Goal: Task Accomplishment & Management: Manage account settings

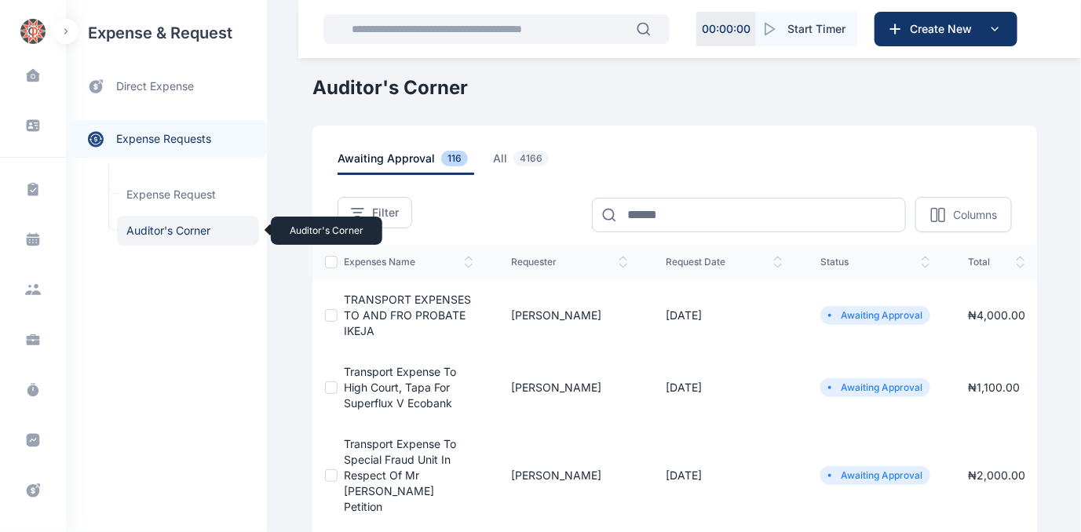
click at [151, 230] on span "Auditor's Corner Auditor's Corner" at bounding box center [188, 231] width 142 height 30
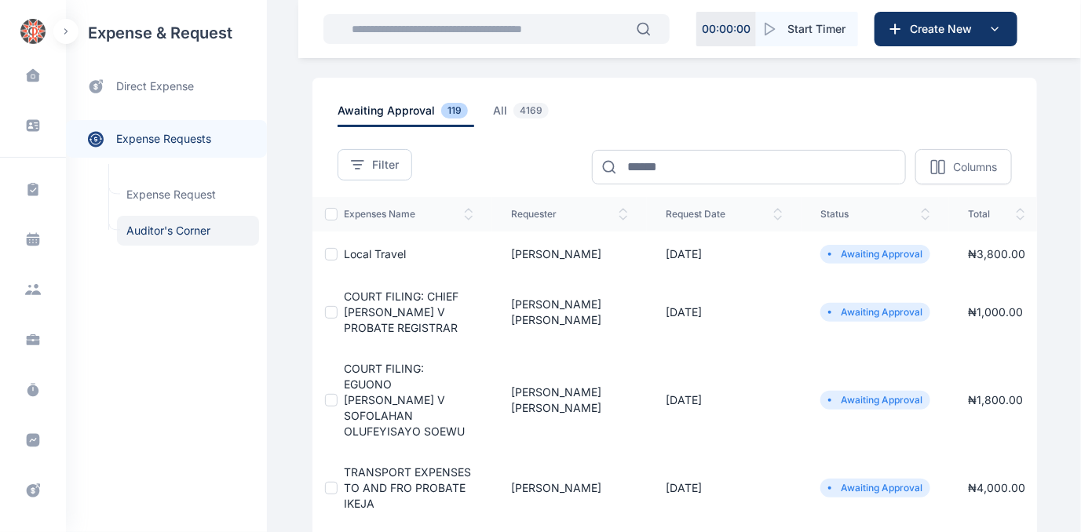
scroll to position [71, 0]
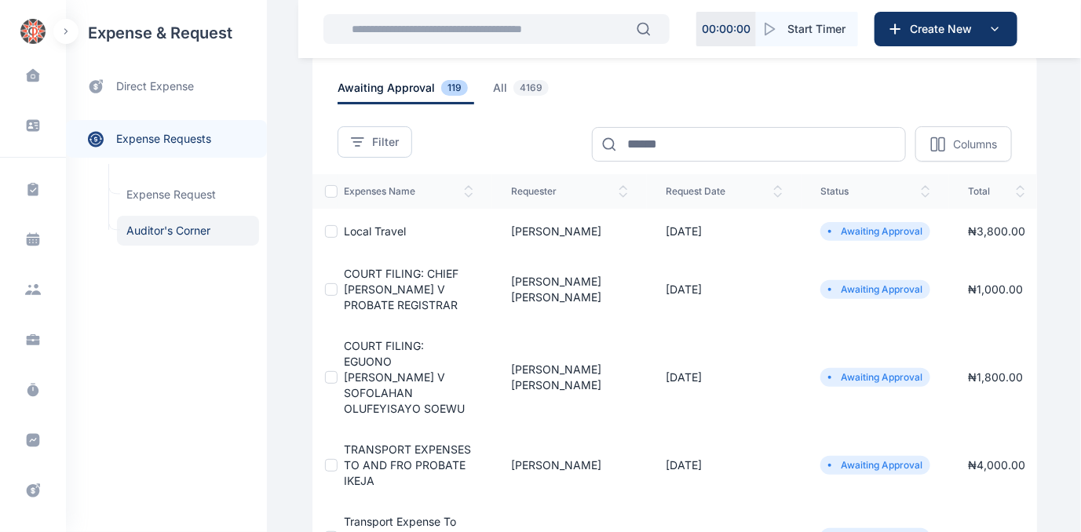
click at [371, 370] on span "COURT FILING: EGUONO [PERSON_NAME] V SOFOLAHAN OLUFEYISAYO SOEWU" at bounding box center [404, 377] width 121 height 76
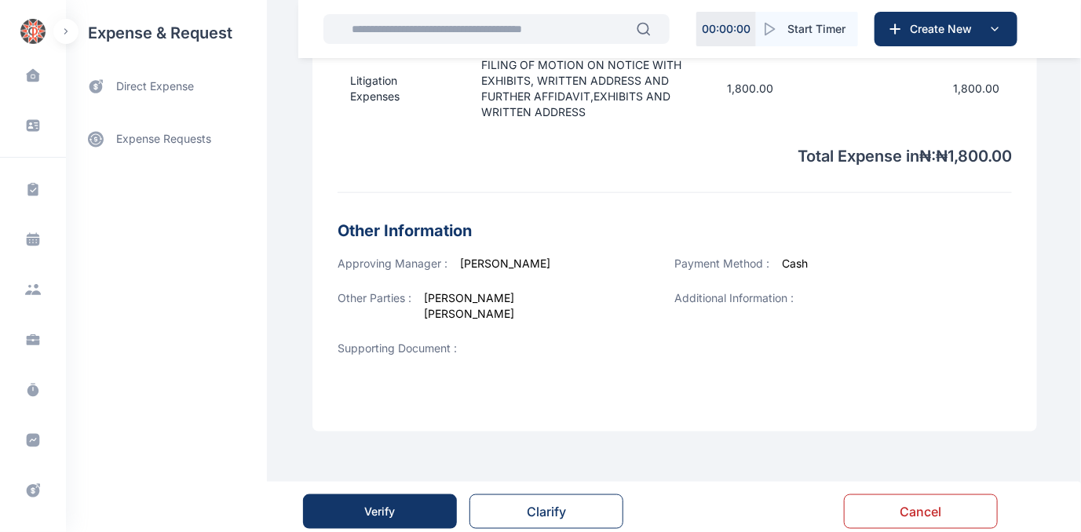
scroll to position [615, 0]
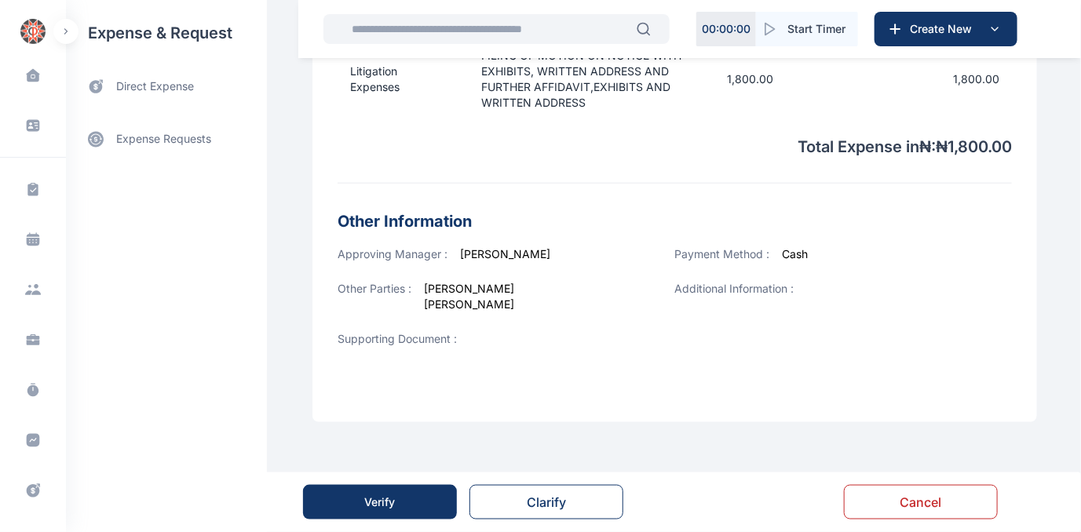
click at [370, 505] on div "Verify" at bounding box center [380, 502] width 31 height 16
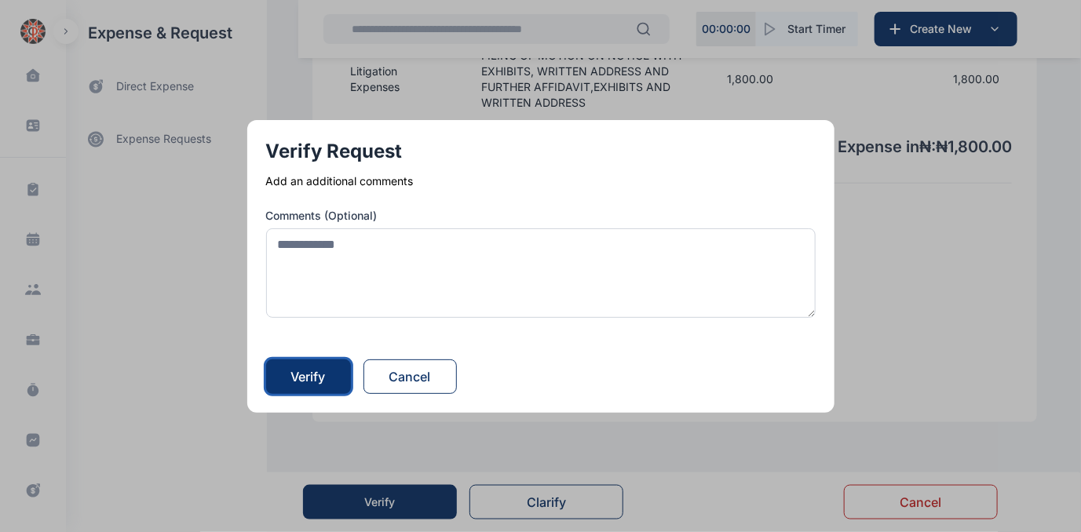
click at [318, 370] on div "Verify" at bounding box center [308, 376] width 35 height 19
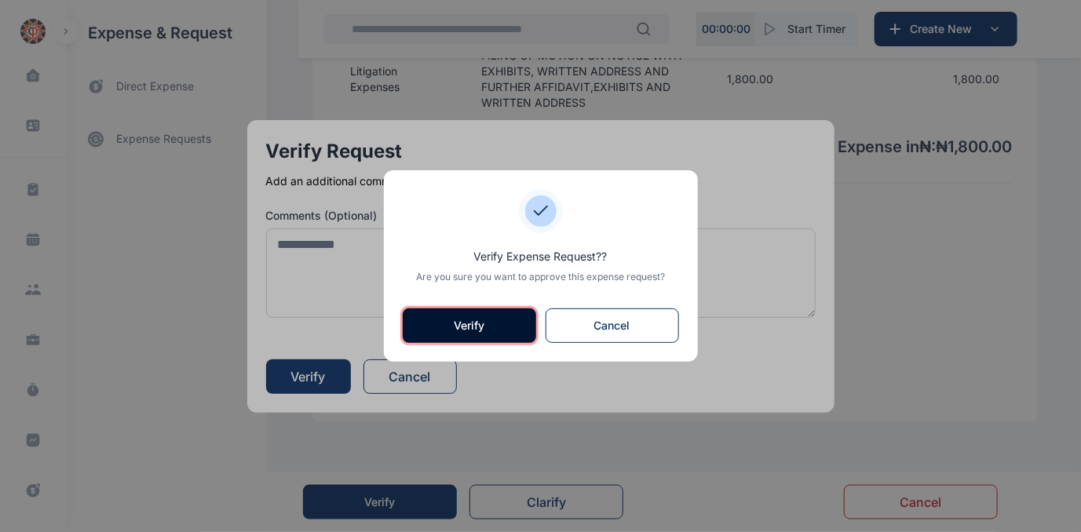
click at [449, 316] on button "Verify" at bounding box center [469, 325] width 133 height 35
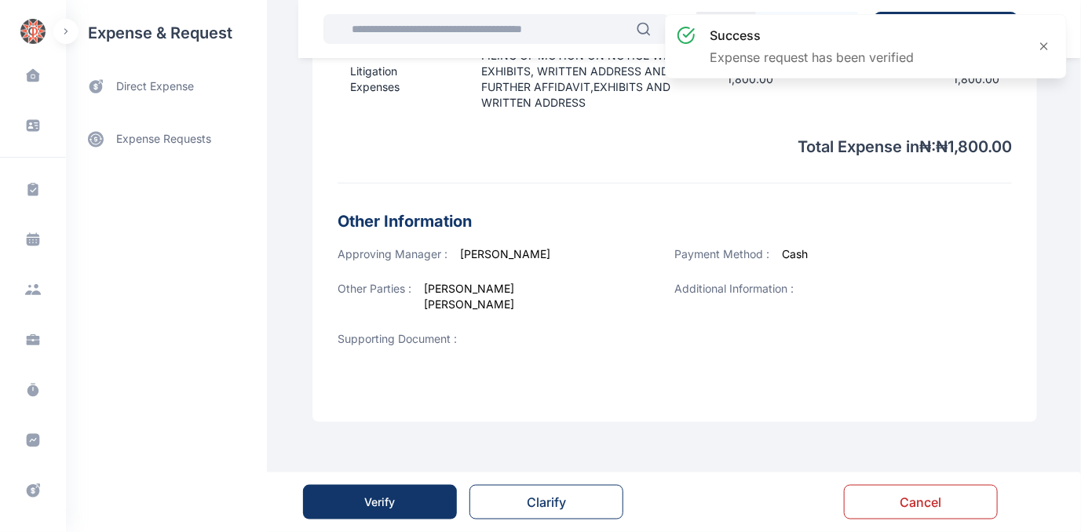
scroll to position [0, 0]
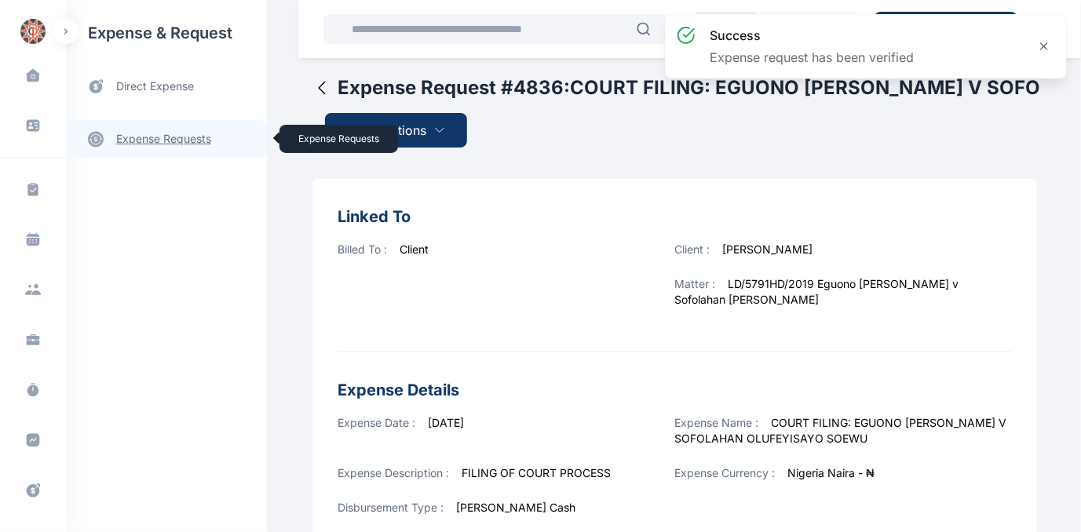
click at [148, 135] on link "expense requests expense requests" at bounding box center [166, 139] width 201 height 38
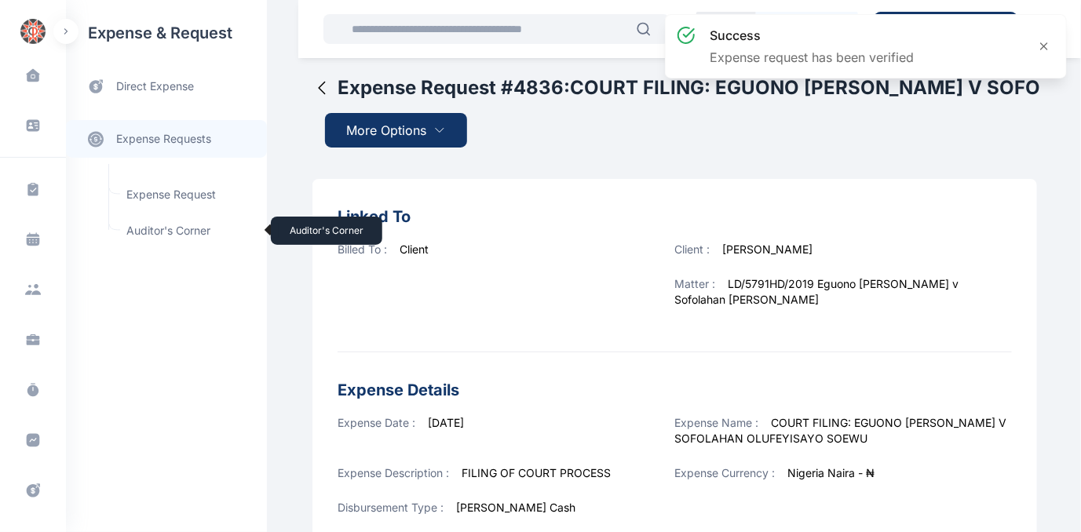
click at [154, 229] on span "Auditor's Corner Auditor's Corner" at bounding box center [188, 231] width 142 height 30
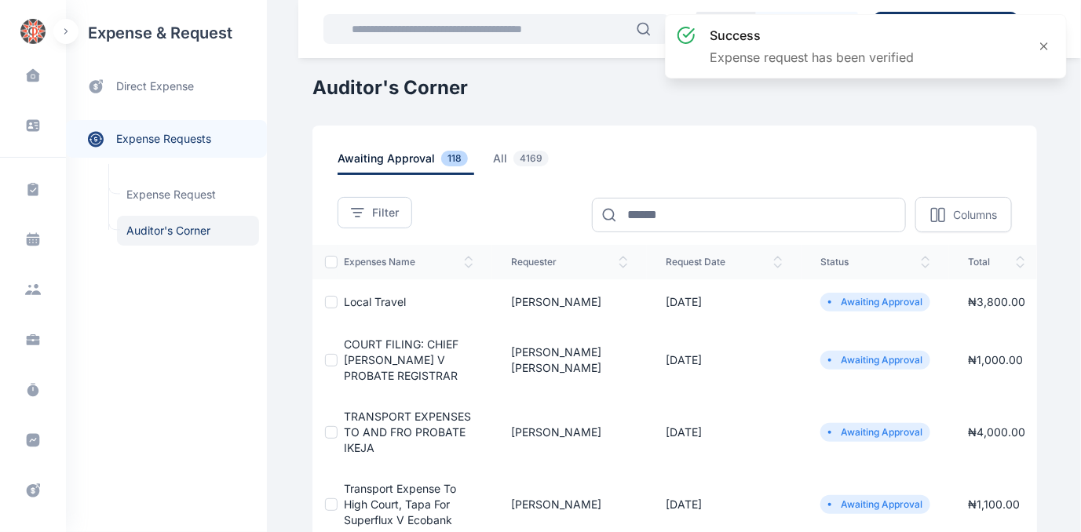
click at [364, 298] on span "Local Travel" at bounding box center [375, 301] width 62 height 13
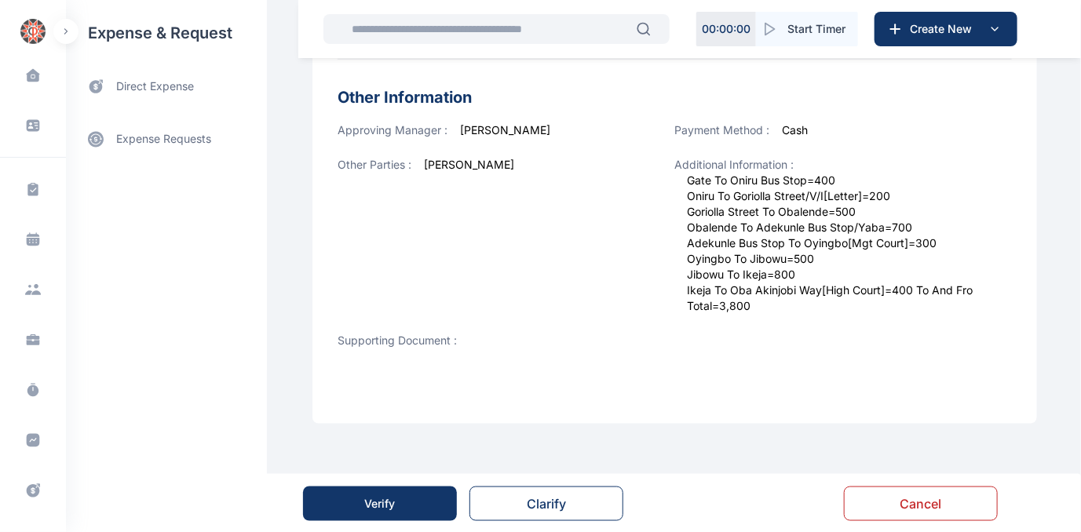
scroll to position [627, 0]
click at [408, 497] on button "Verify" at bounding box center [380, 503] width 154 height 35
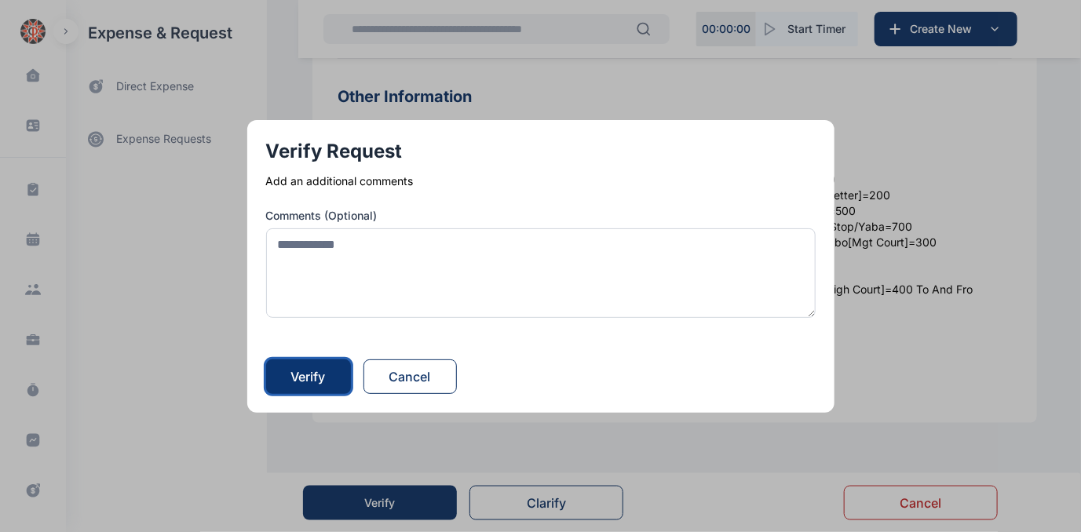
click at [288, 370] on button "Verify" at bounding box center [308, 376] width 85 height 35
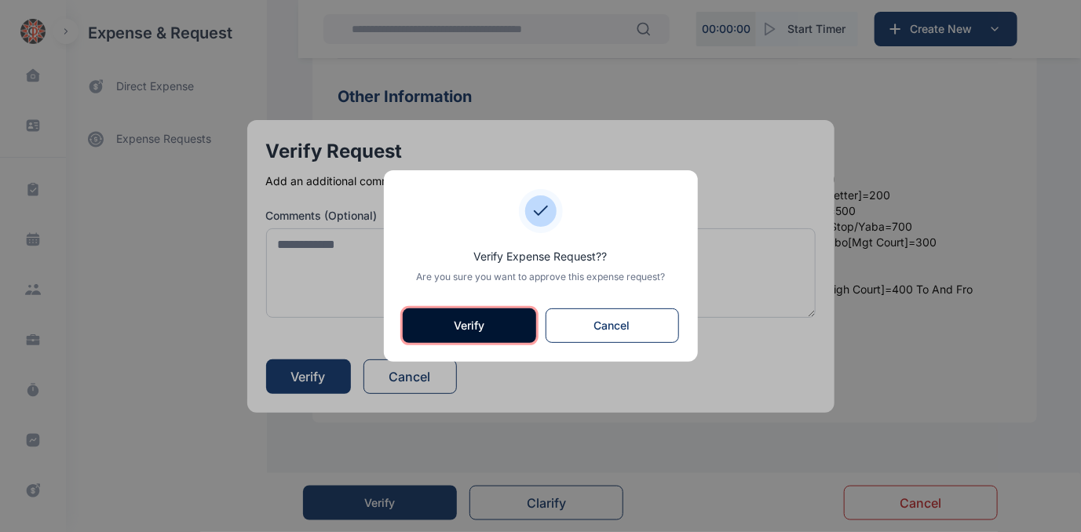
click at [450, 319] on button "Verify" at bounding box center [469, 325] width 133 height 35
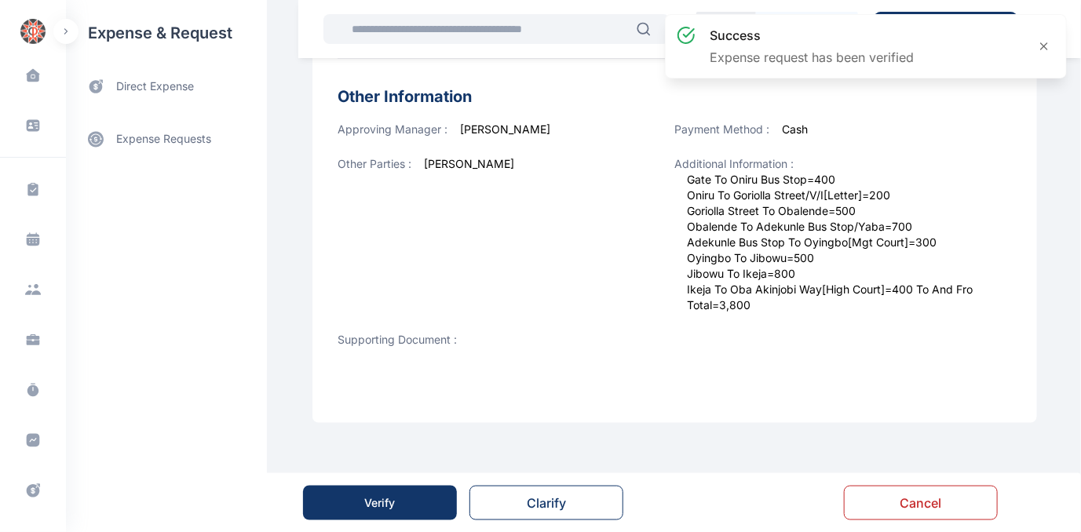
scroll to position [0, 0]
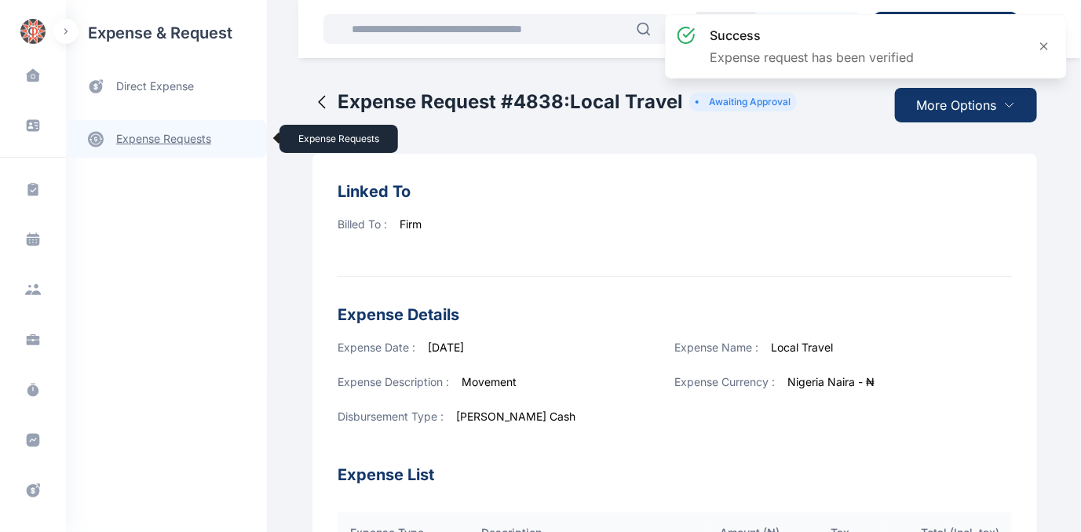
click at [156, 137] on link "expense requests expense requests" at bounding box center [166, 139] width 201 height 38
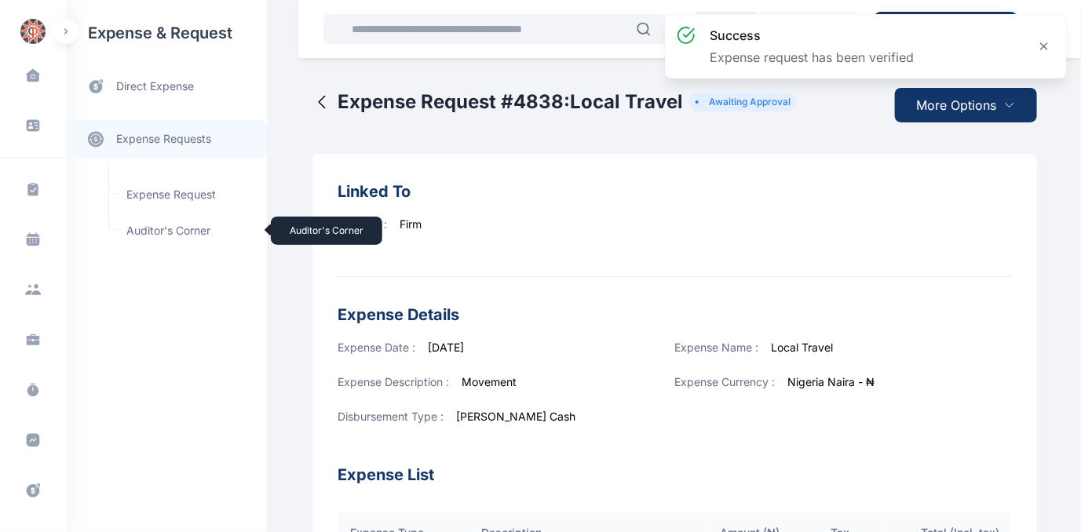
click at [158, 230] on span "Auditor's Corner Auditor's Corner" at bounding box center [188, 231] width 142 height 30
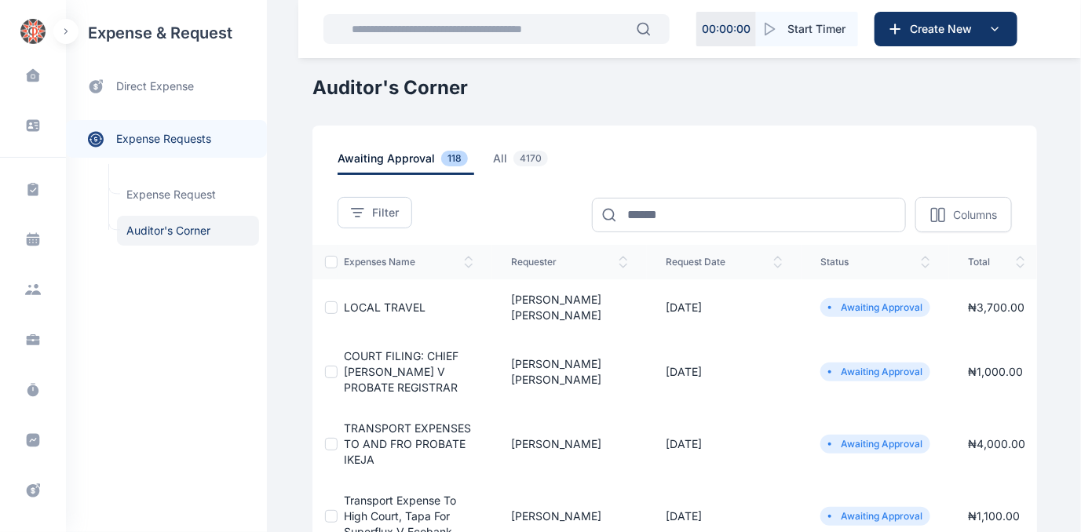
click at [376, 359] on span "COURT FILING: CHIEF [PERSON_NAME] V PROBATE REGISTRAR" at bounding box center [401, 371] width 115 height 45
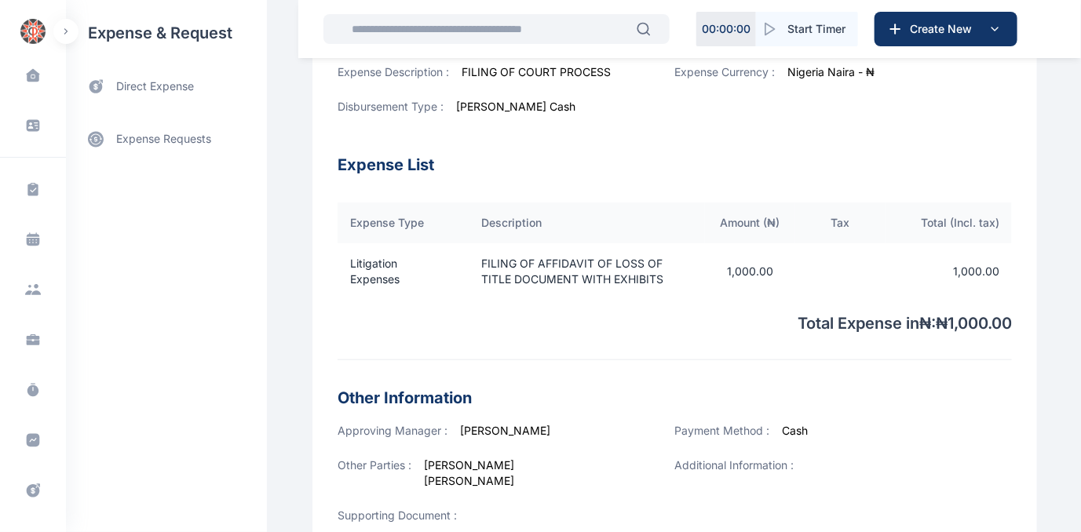
scroll to position [568, 0]
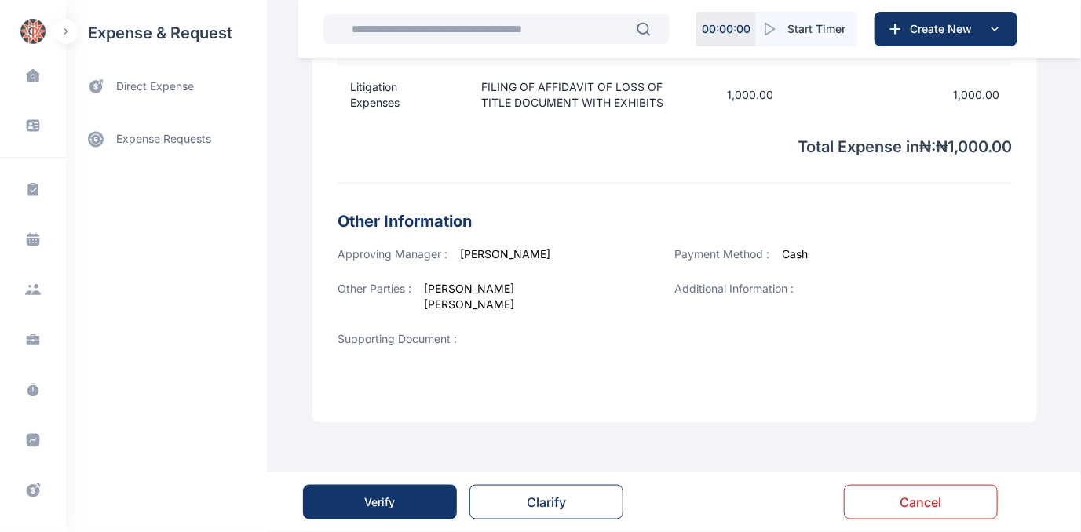
click at [365, 505] on div "Verify" at bounding box center [380, 502] width 31 height 16
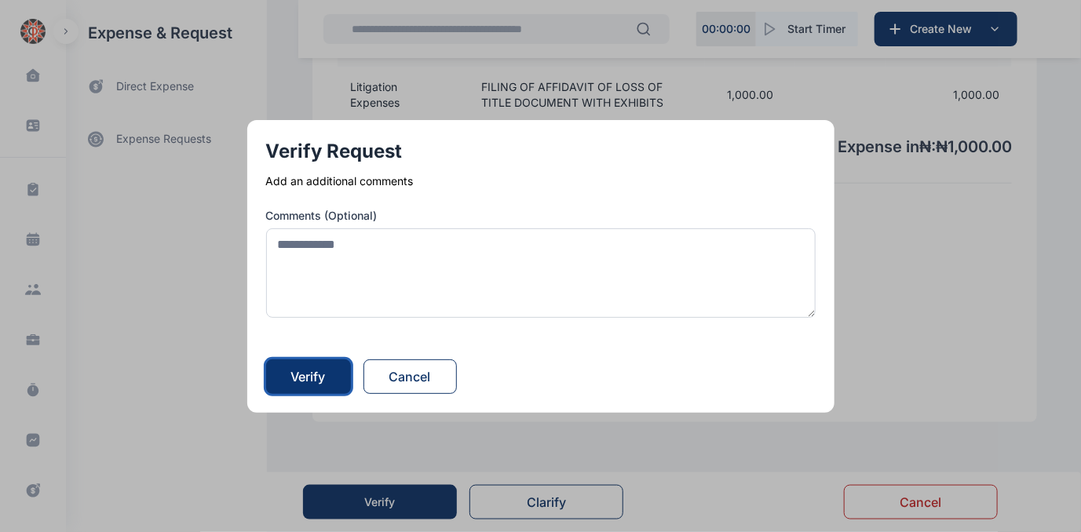
click at [295, 374] on button "Verify" at bounding box center [308, 376] width 85 height 35
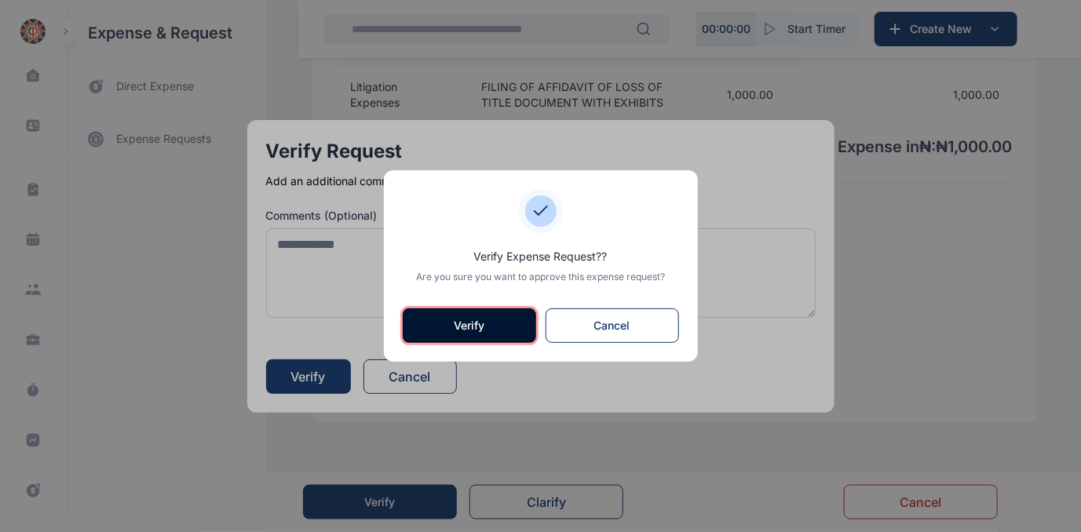
click at [465, 330] on button "Verify" at bounding box center [469, 325] width 133 height 35
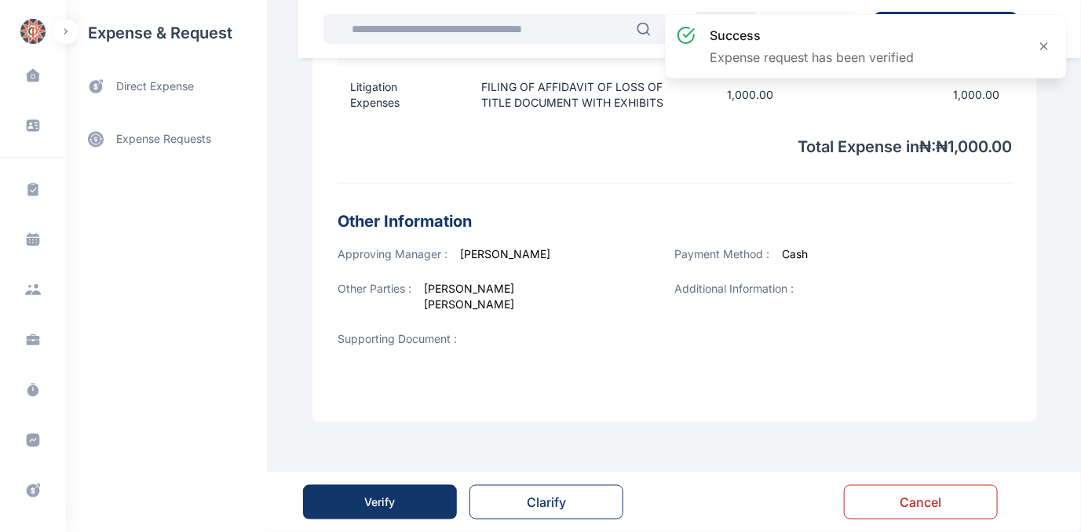
scroll to position [0, 0]
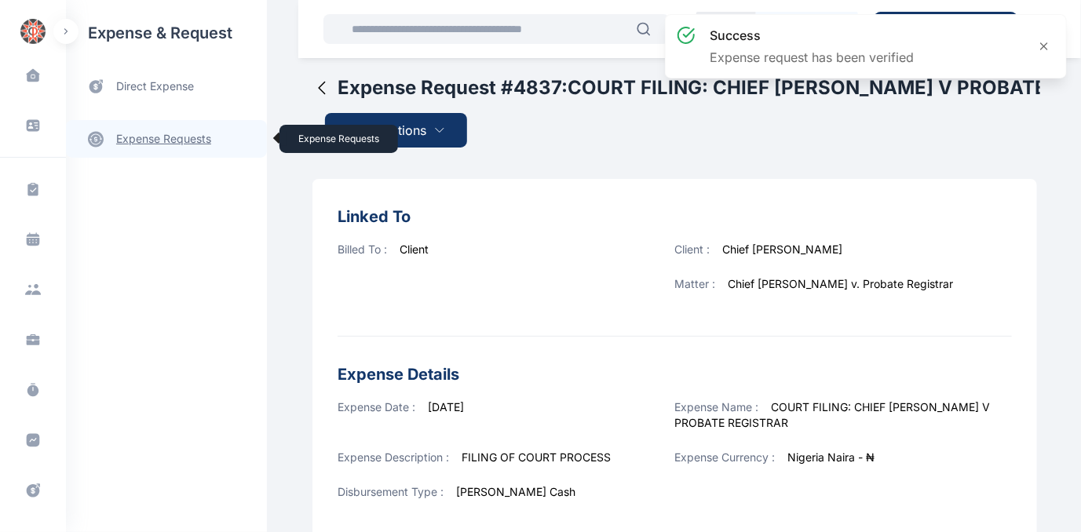
click at [150, 142] on link "expense requests expense requests" at bounding box center [166, 139] width 201 height 38
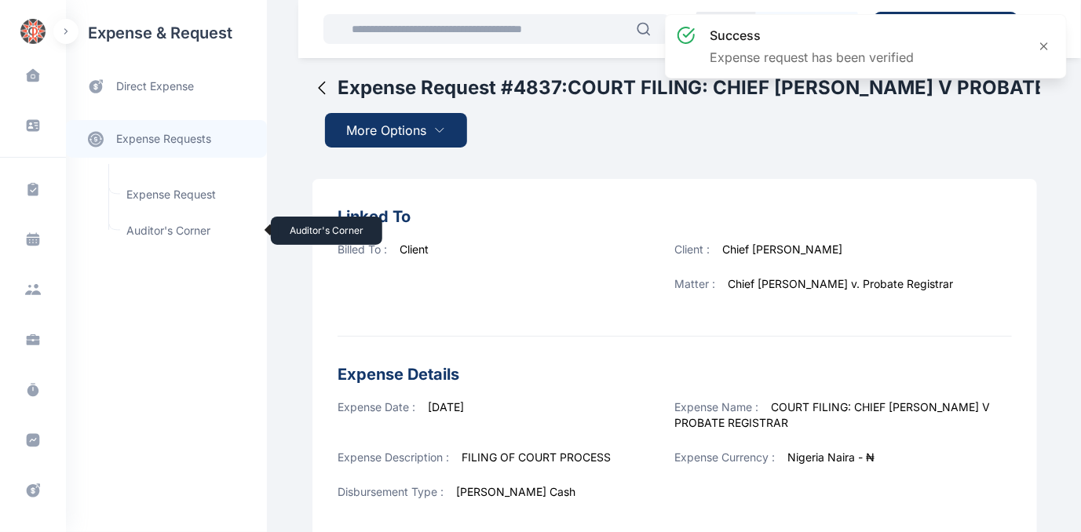
click at [159, 232] on span "Auditor's Corner Auditor's Corner" at bounding box center [188, 231] width 142 height 30
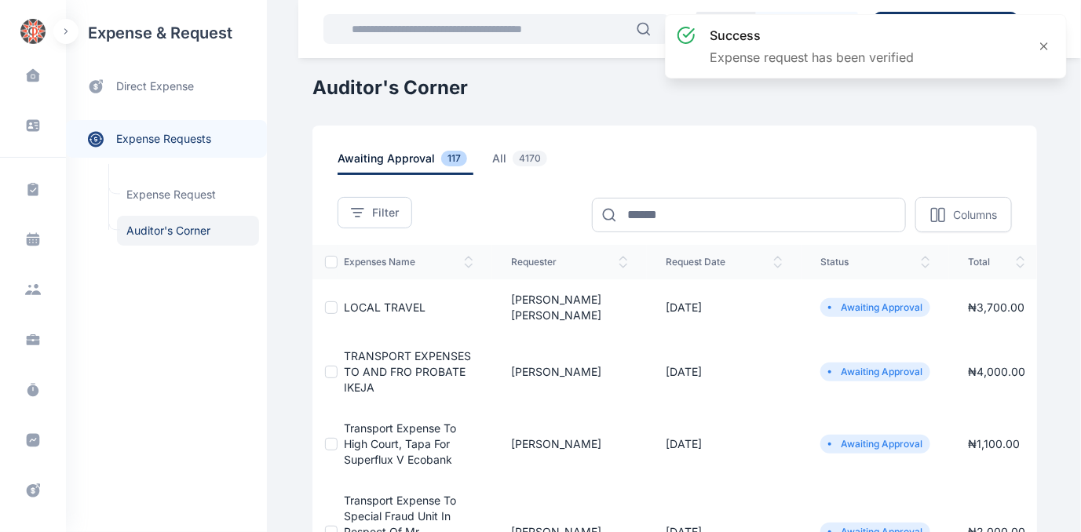
click at [353, 301] on span "LOCAL TRAVEL" at bounding box center [385, 307] width 82 height 13
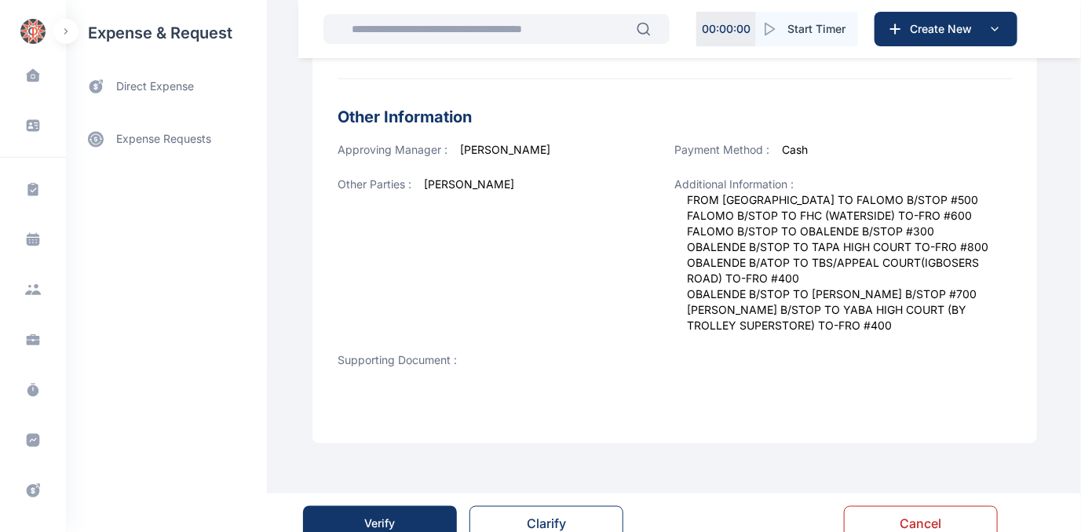
scroll to position [627, 0]
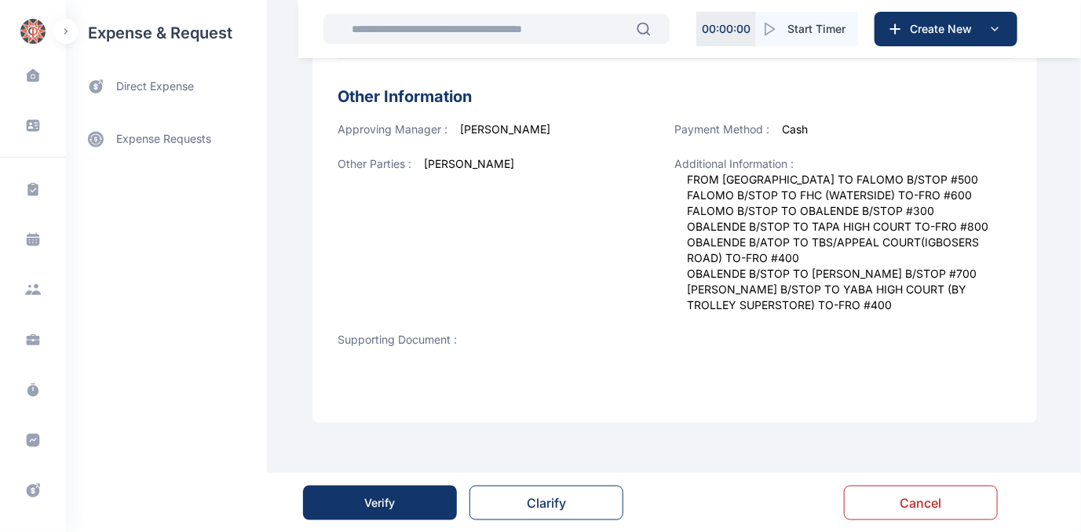
click at [366, 498] on div "Verify" at bounding box center [380, 503] width 31 height 16
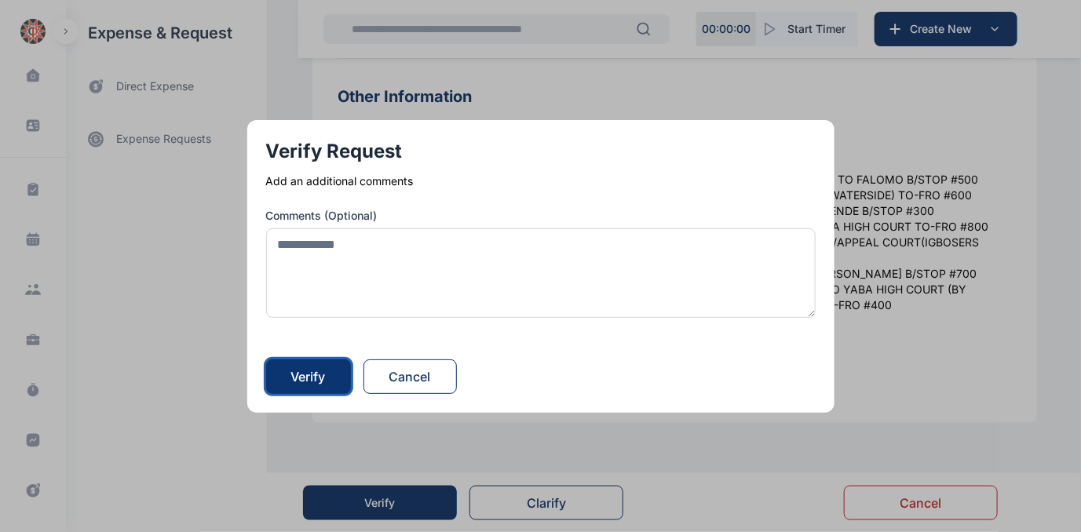
click at [309, 371] on div "Verify" at bounding box center [308, 376] width 35 height 19
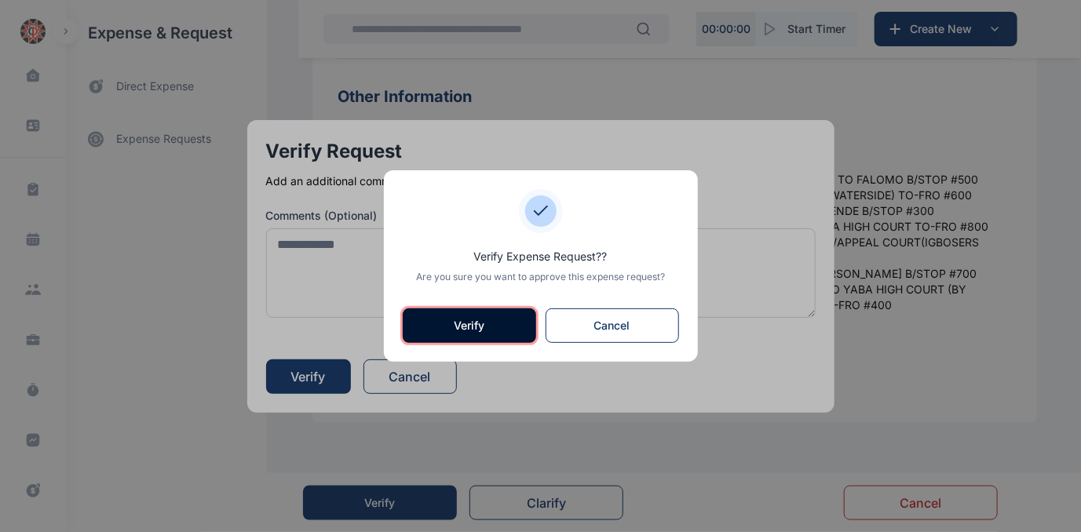
click at [443, 321] on button "Verify" at bounding box center [469, 325] width 133 height 35
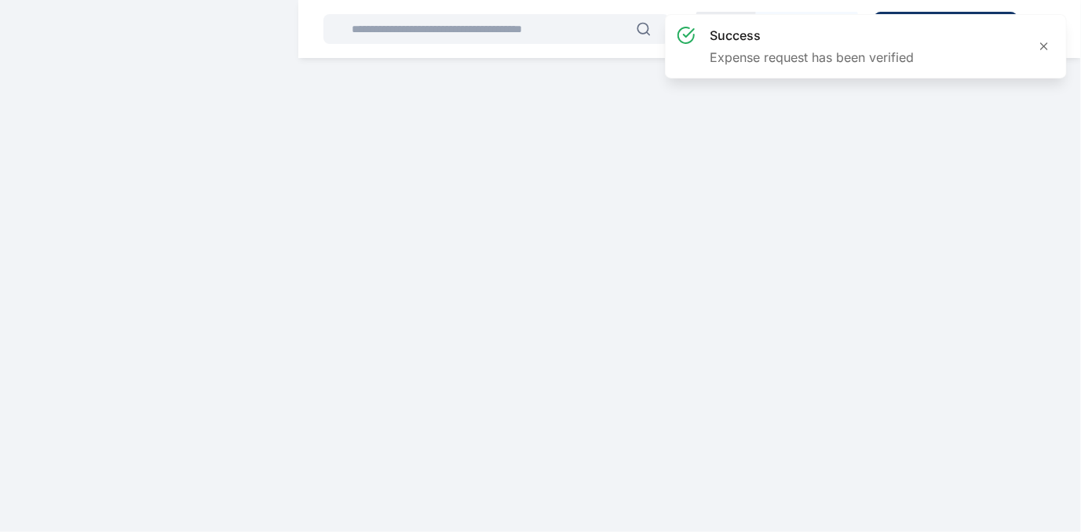
scroll to position [0, 0]
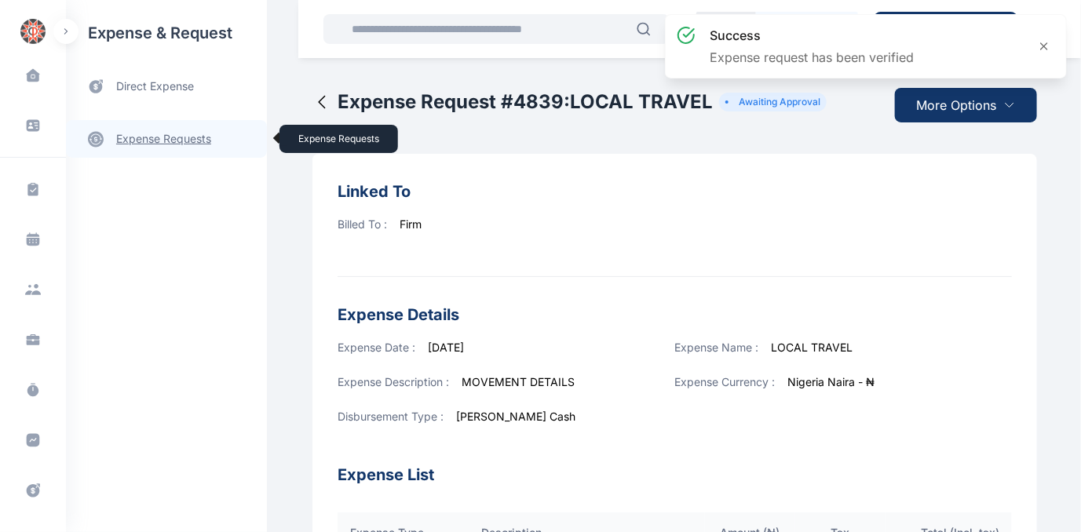
click at [175, 129] on link "expense requests expense requests" at bounding box center [166, 139] width 201 height 38
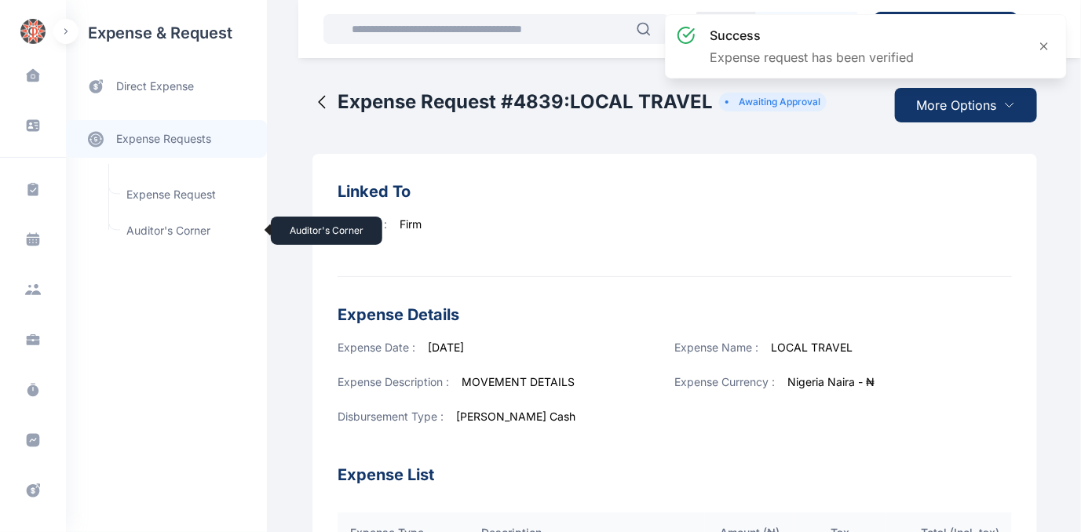
click at [159, 232] on span "Auditor's Corner Auditor's Corner" at bounding box center [188, 231] width 142 height 30
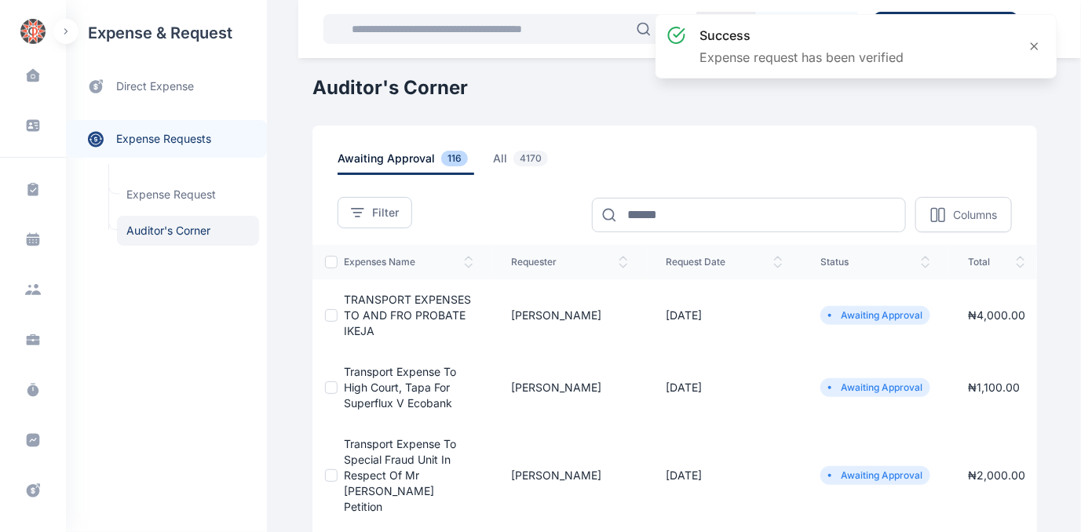
click at [395, 308] on span "TRANSPORT EXPENSES TO AND FRO PROBATE IKEJA" at bounding box center [407, 315] width 127 height 45
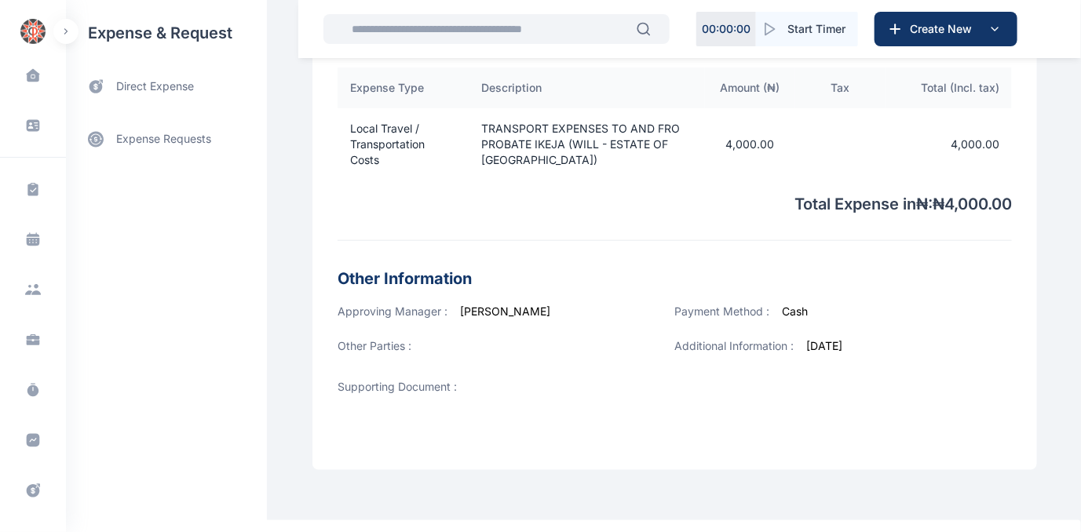
scroll to position [556, 0]
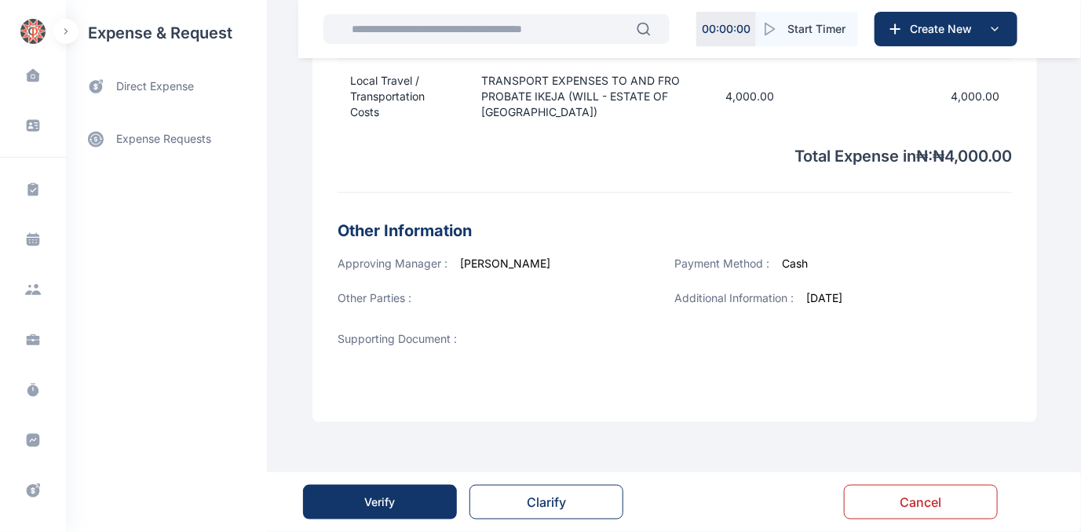
click at [352, 504] on button "Verify" at bounding box center [380, 502] width 154 height 35
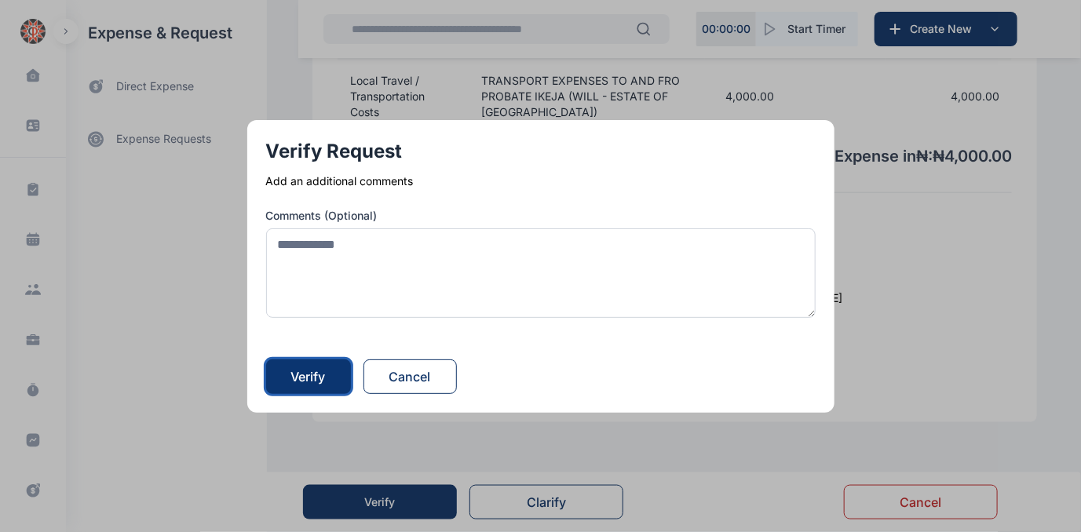
click at [319, 371] on div "Verify" at bounding box center [308, 376] width 35 height 19
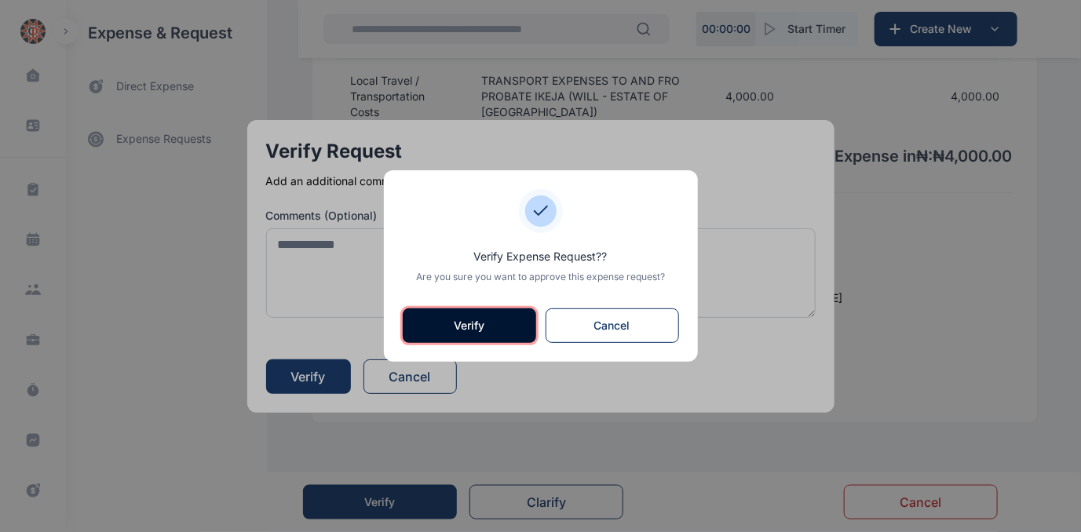
click at [450, 330] on button "Verify" at bounding box center [469, 325] width 133 height 35
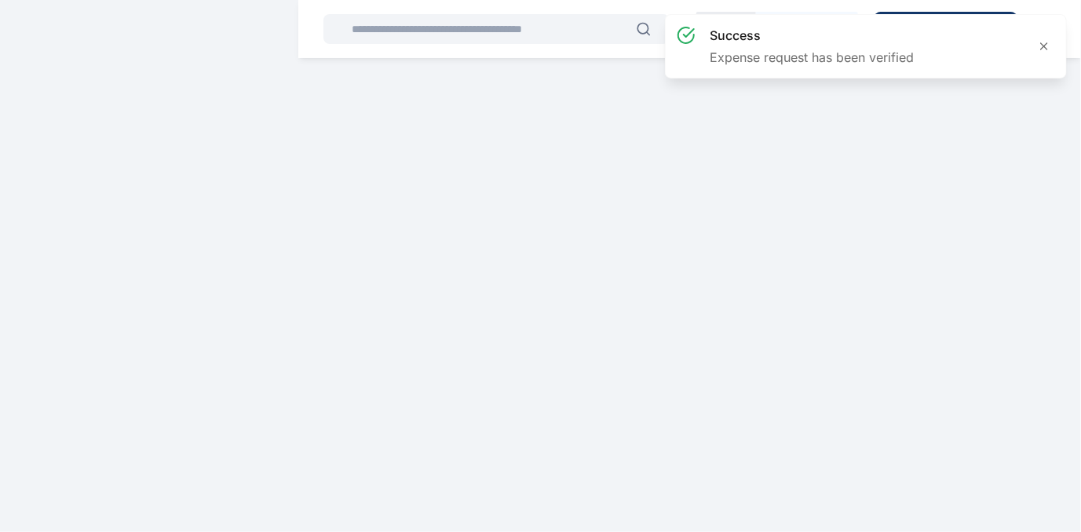
scroll to position [0, 0]
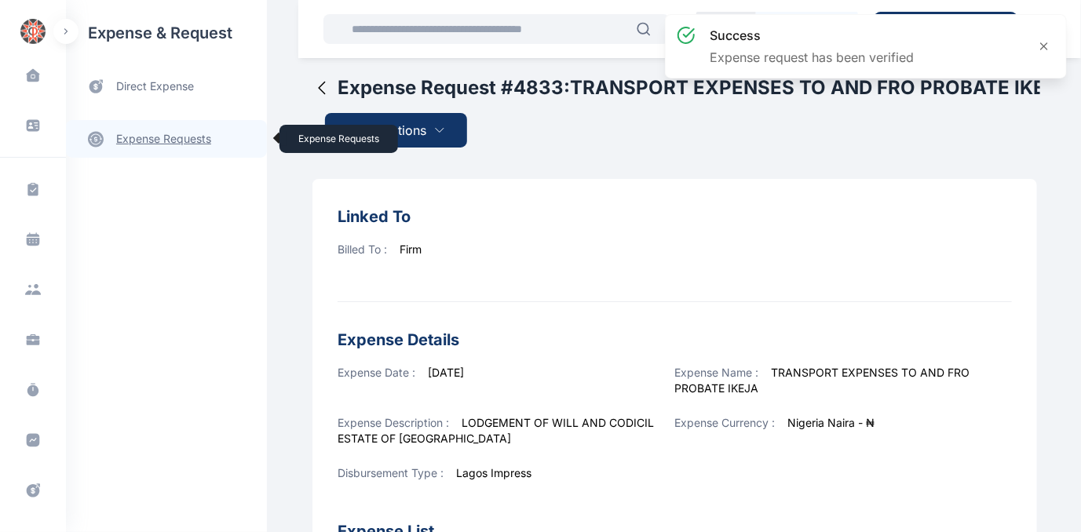
click at [151, 138] on link "expense requests expense requests" at bounding box center [166, 139] width 201 height 38
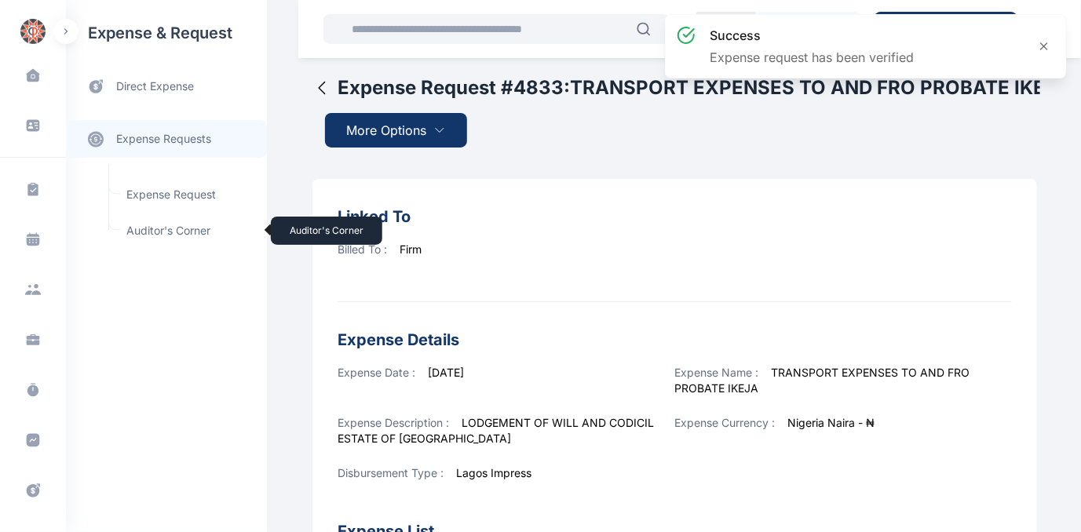
click at [155, 226] on span "Auditor's Corner Auditor's Corner" at bounding box center [188, 231] width 142 height 30
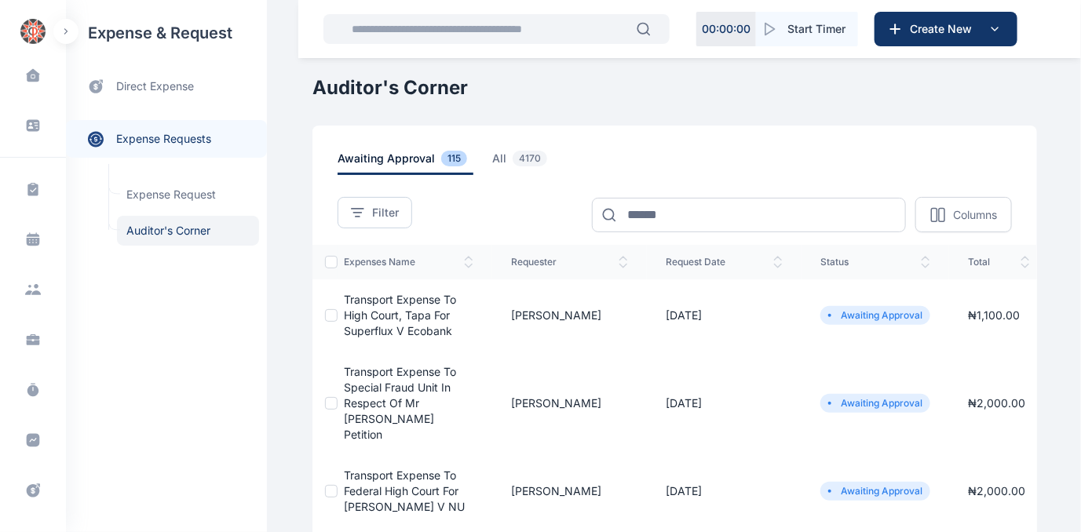
click at [375, 312] on span "Transport expense to High Court, Tapa for Superflux v Ecobank" at bounding box center [400, 315] width 112 height 45
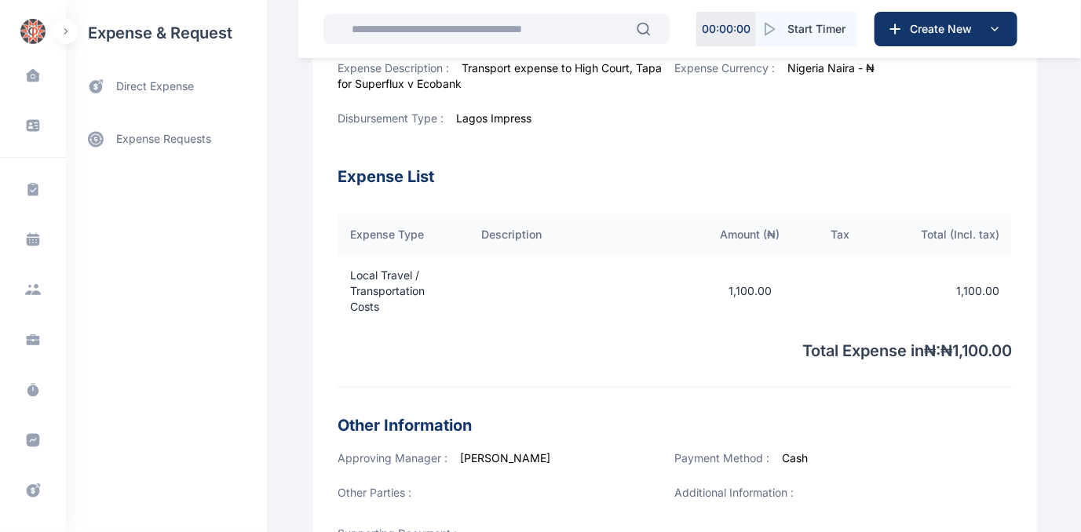
scroll to position [590, 0]
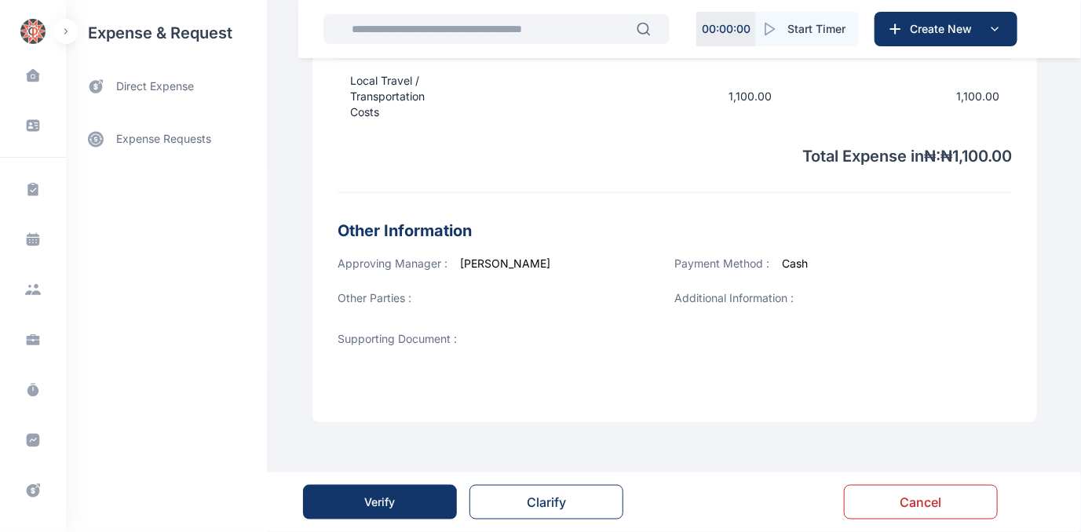
click at [397, 498] on button "Verify" at bounding box center [380, 502] width 154 height 35
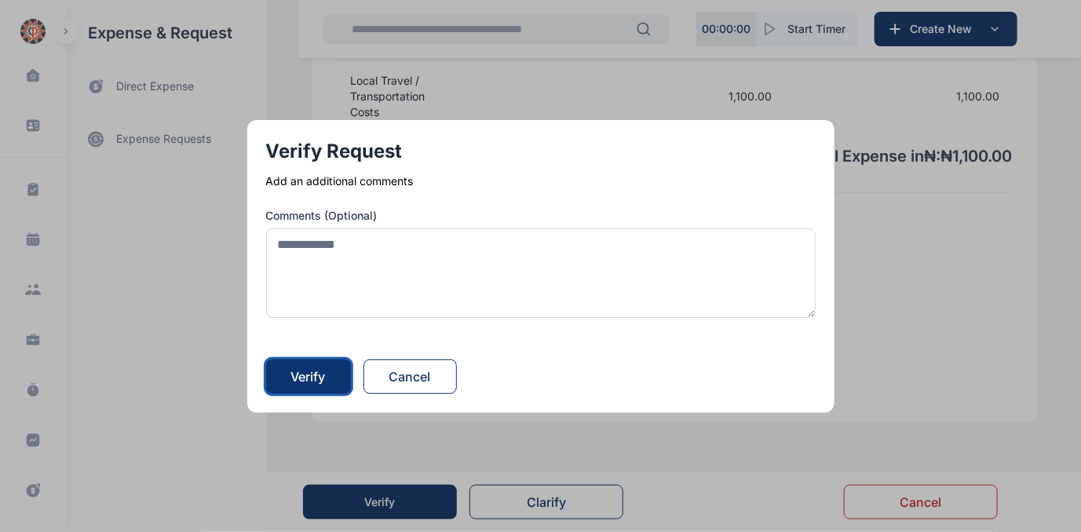
click at [321, 377] on div "Verify" at bounding box center [308, 376] width 35 height 19
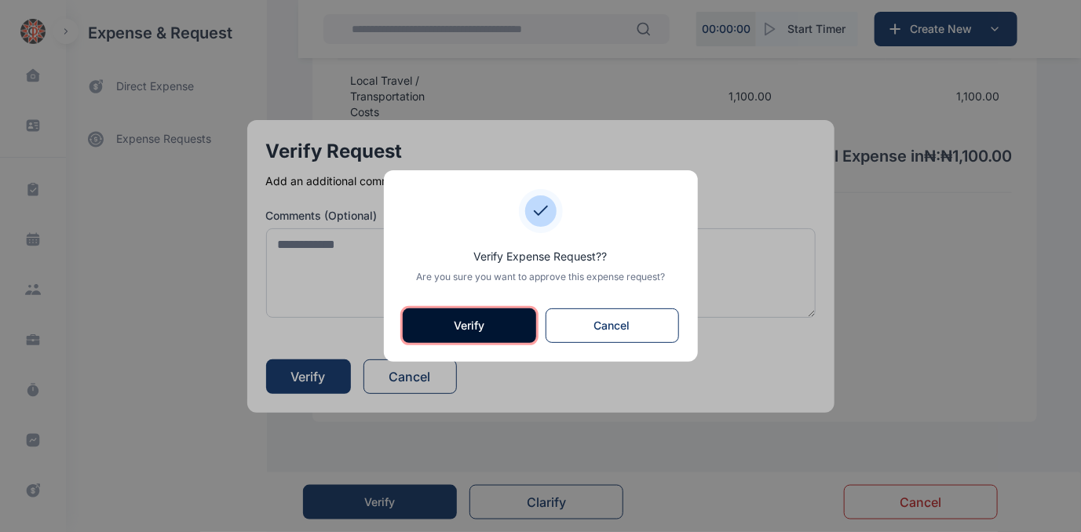
click at [465, 330] on button "Verify" at bounding box center [469, 325] width 133 height 35
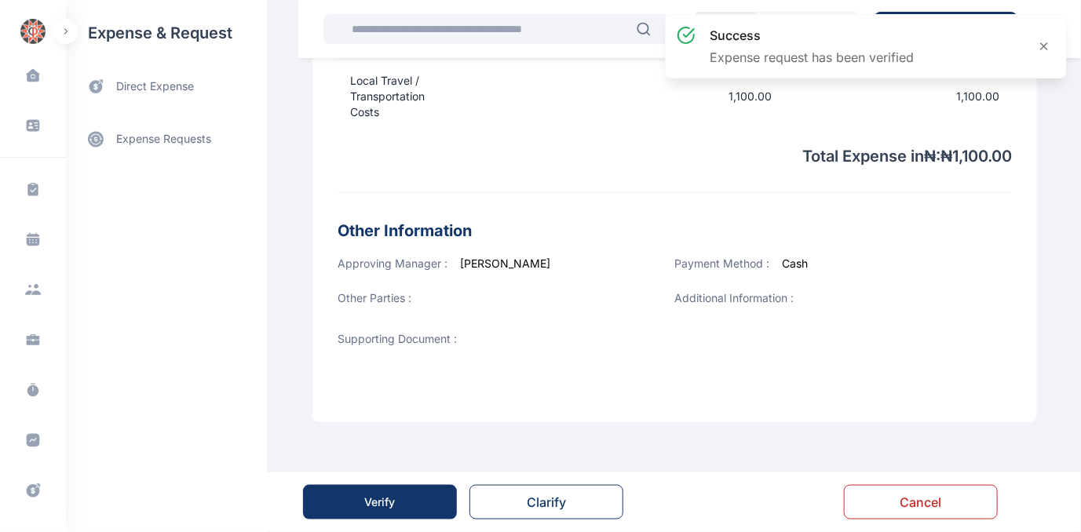
scroll to position [0, 0]
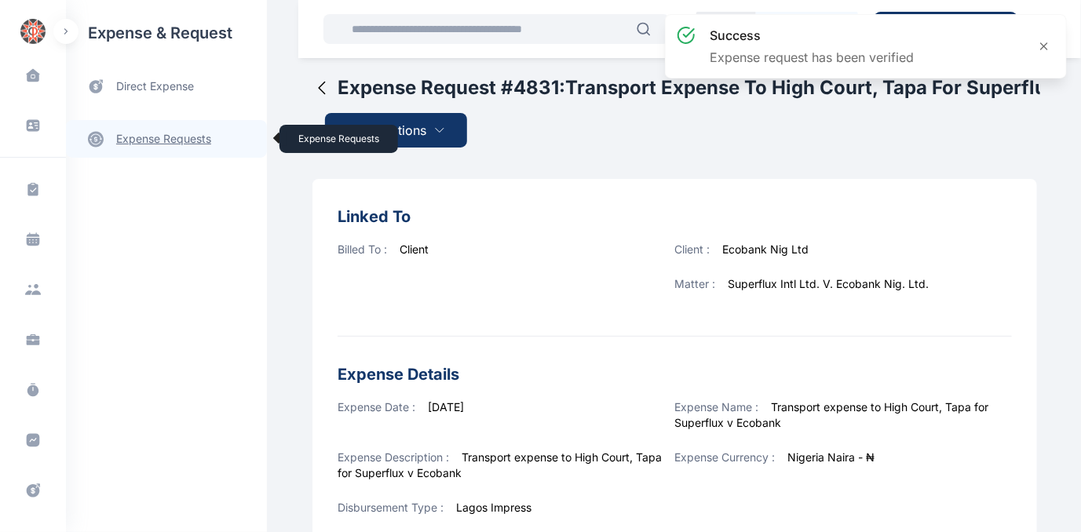
click at [144, 136] on link "expense requests expense requests" at bounding box center [166, 139] width 201 height 38
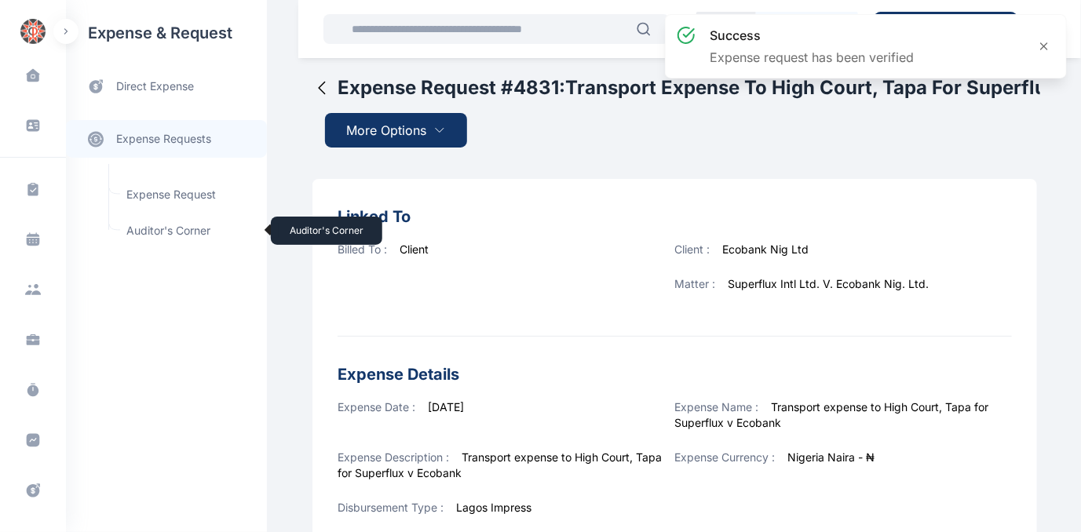
click at [159, 231] on span "Auditor's Corner Auditor's Corner" at bounding box center [188, 231] width 142 height 30
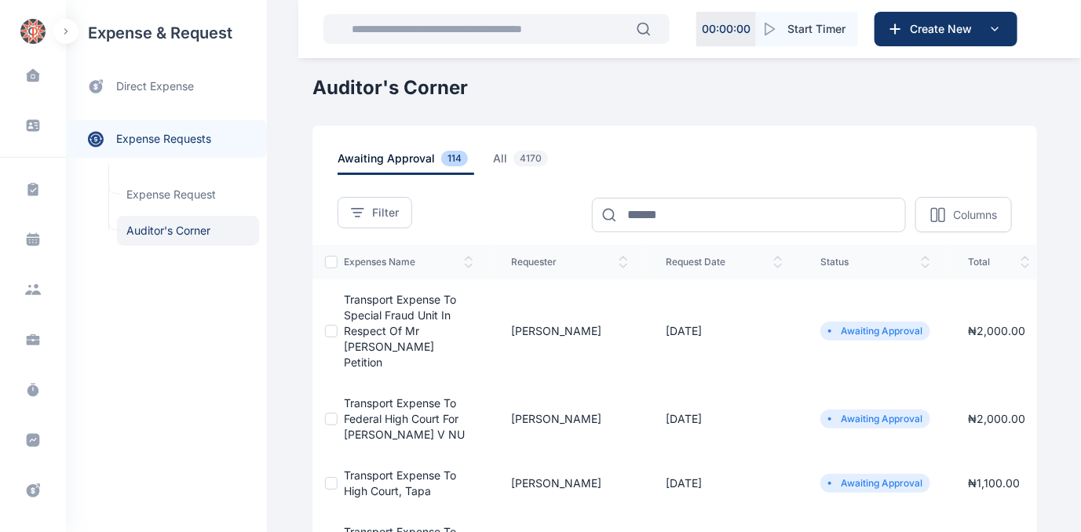
click at [359, 326] on span "Transport expense to Special Fraud Unit in respect of Mr [PERSON_NAME] petition" at bounding box center [400, 331] width 112 height 76
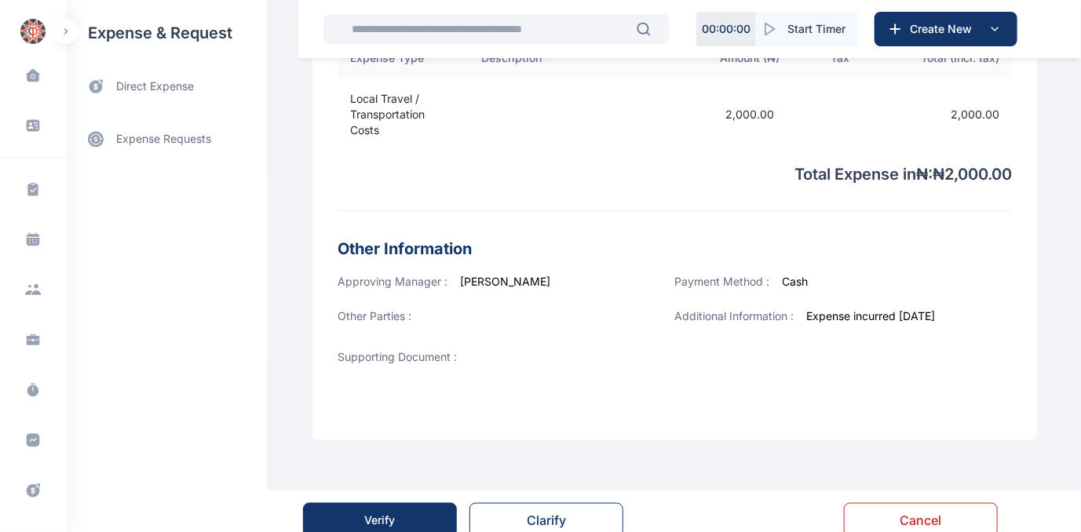
scroll to position [556, 0]
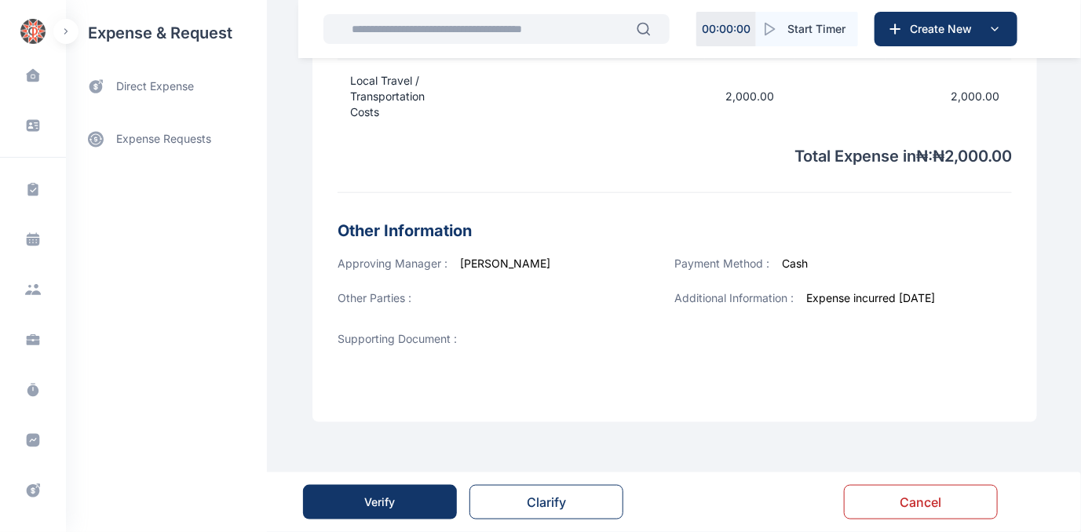
click at [390, 496] on div "Verify" at bounding box center [380, 502] width 31 height 16
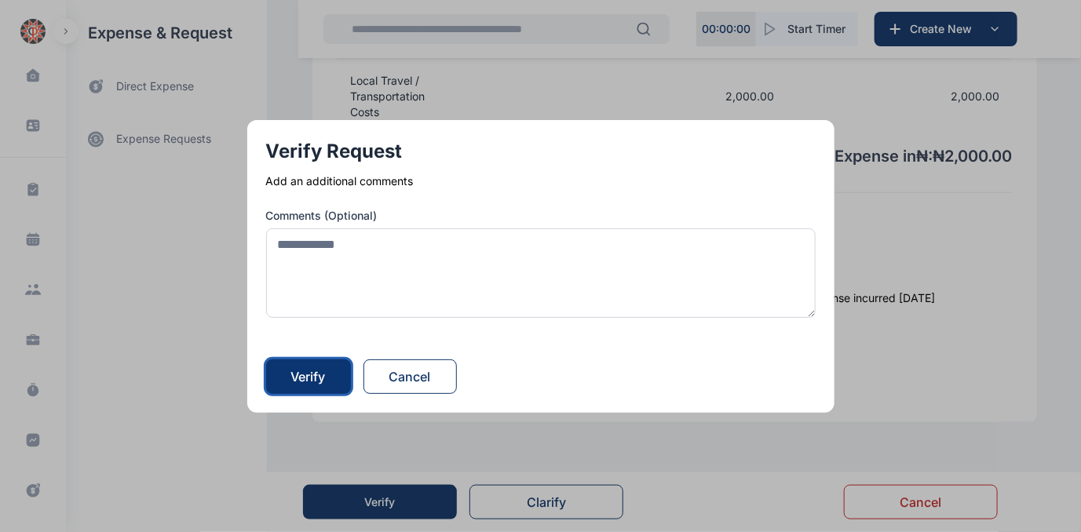
click at [323, 374] on div "Verify" at bounding box center [308, 376] width 35 height 19
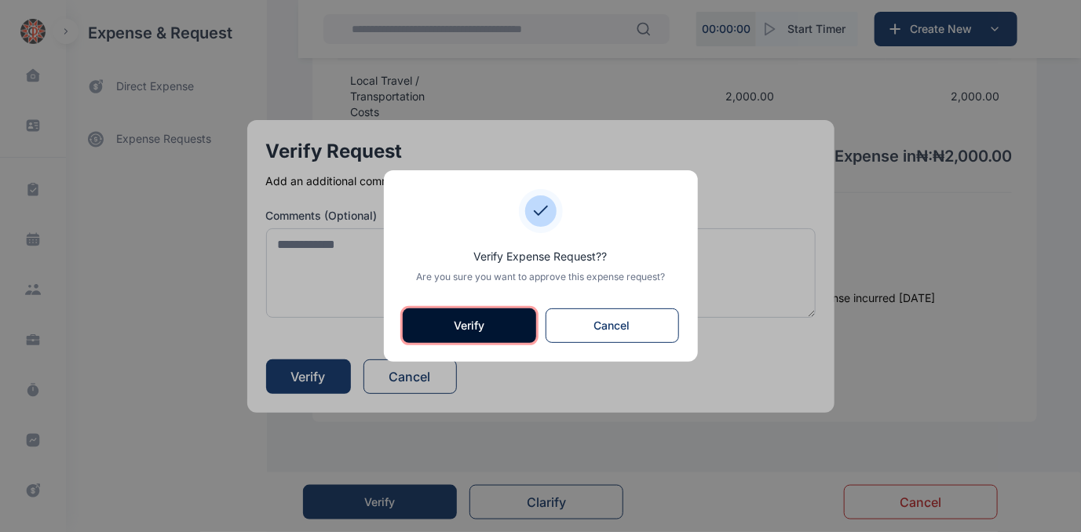
click at [488, 315] on button "Verify" at bounding box center [469, 325] width 133 height 35
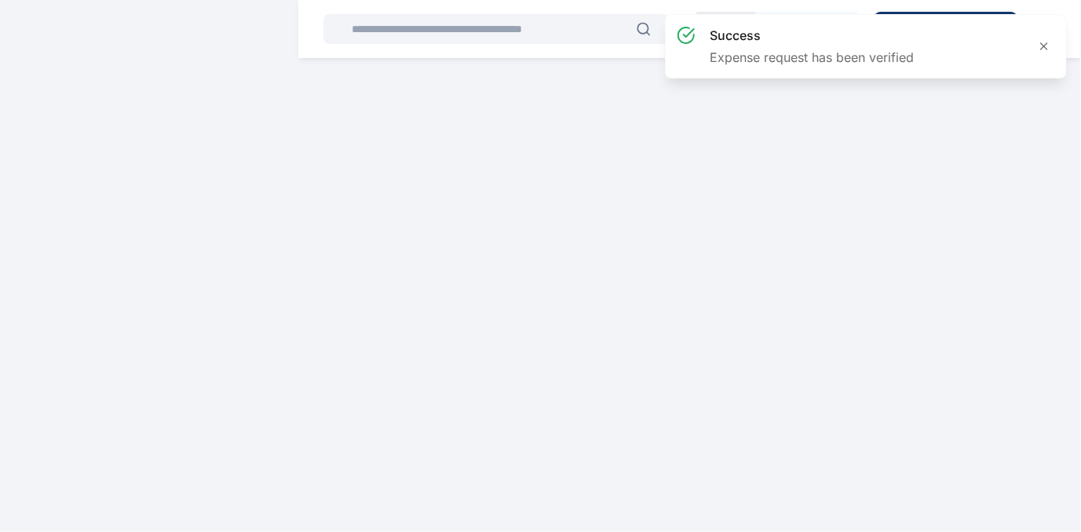
scroll to position [0, 0]
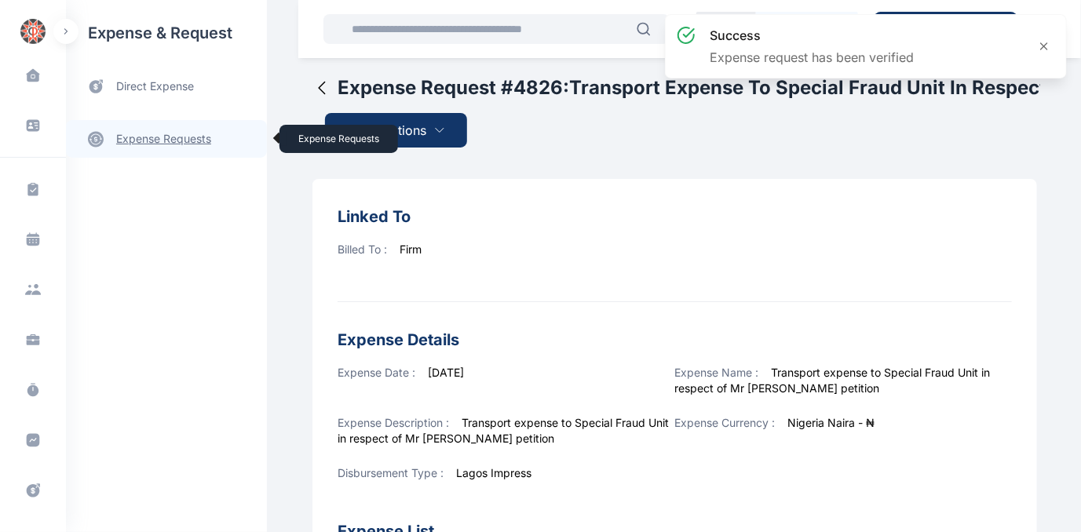
click at [159, 134] on link "expense requests expense requests" at bounding box center [166, 139] width 201 height 38
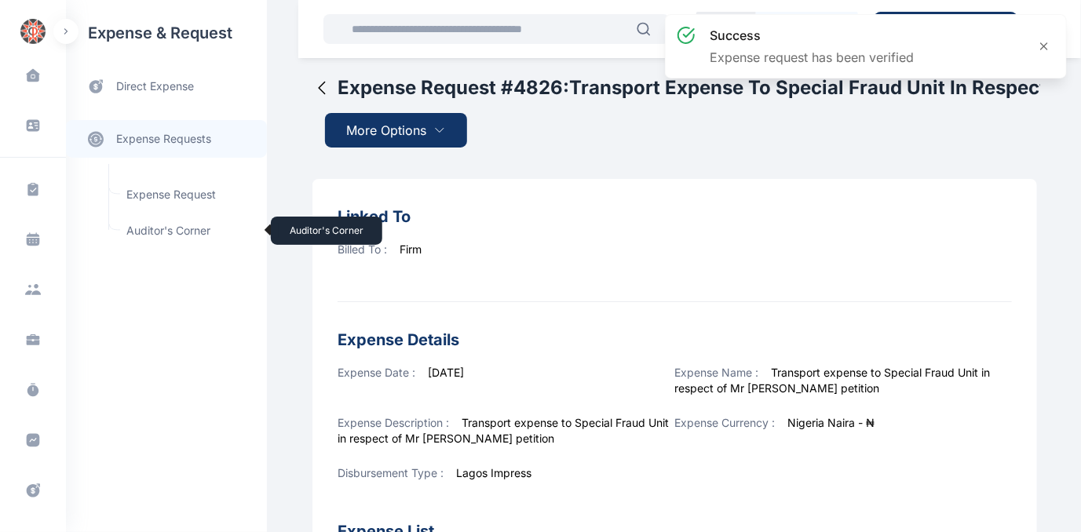
click at [155, 228] on span "Auditor's Corner Auditor's Corner" at bounding box center [188, 231] width 142 height 30
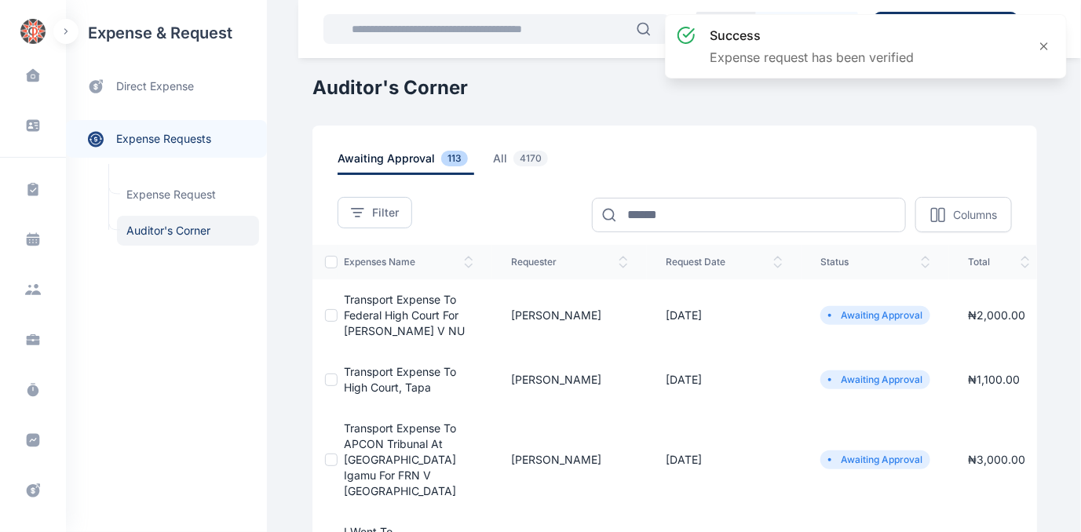
click at [386, 306] on td "Transport expense to Federal High Court for [PERSON_NAME] V NU" at bounding box center [414, 315] width 155 height 72
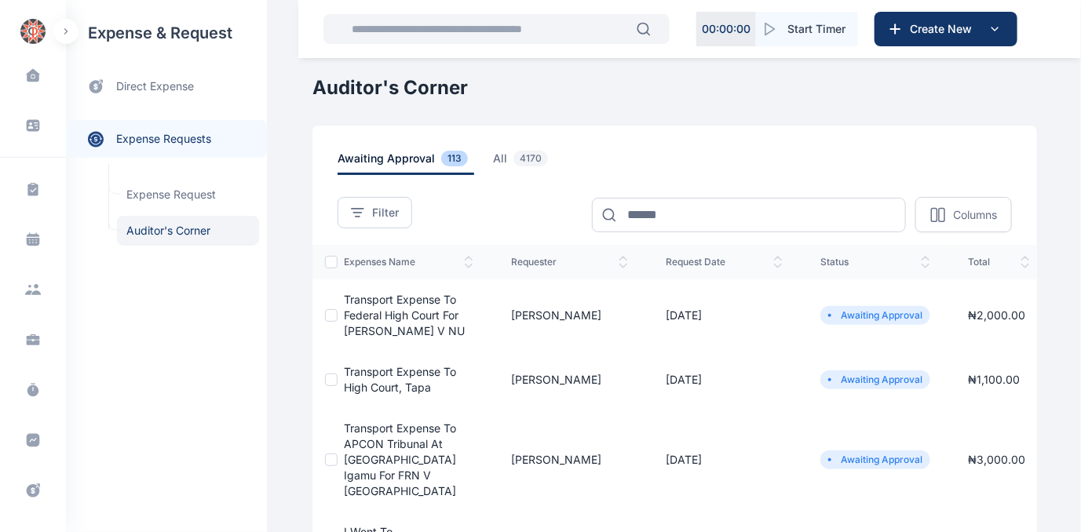
click at [368, 314] on span "Transport expense to Federal High Court for [PERSON_NAME] V NU" at bounding box center [404, 315] width 121 height 45
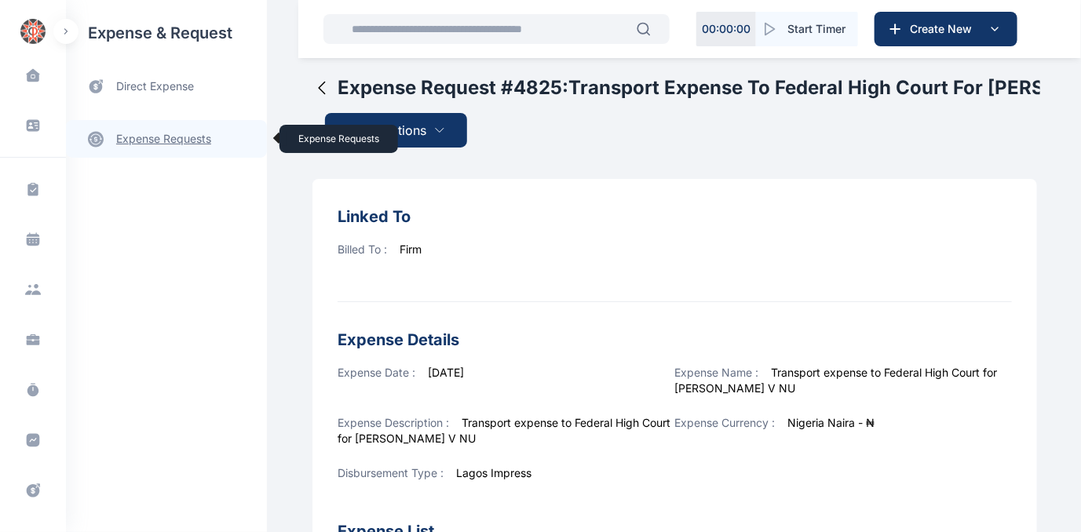
click at [148, 133] on link "expense requests expense requests" at bounding box center [166, 139] width 201 height 38
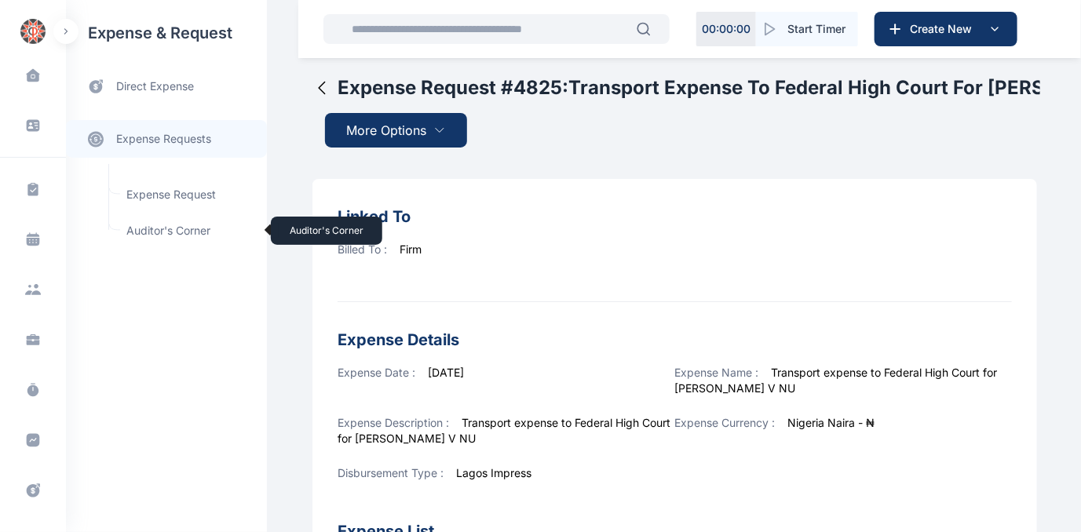
click at [142, 227] on span "Auditor's Corner Auditor's Corner" at bounding box center [188, 231] width 142 height 30
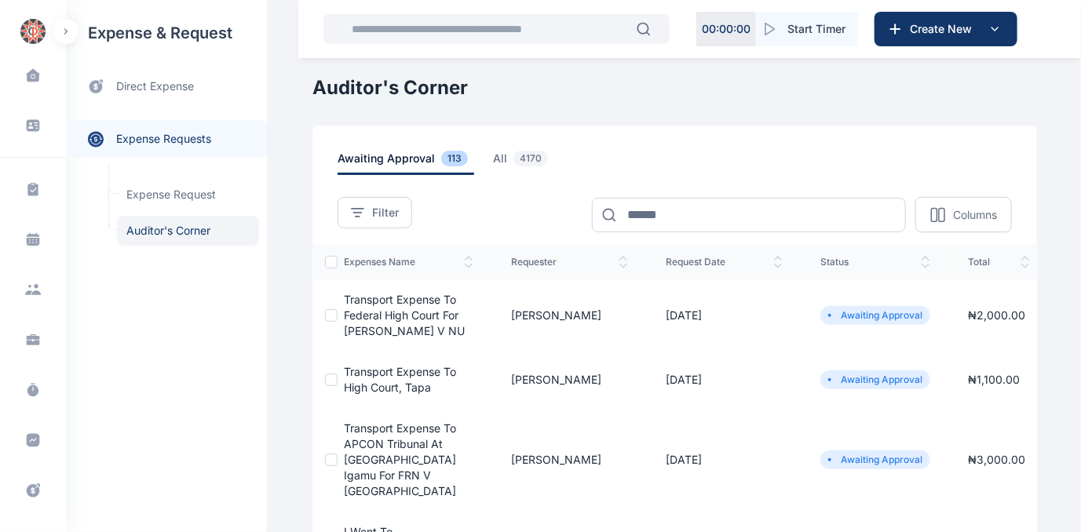
click at [377, 379] on td "Transport expense to High Court, Tapa" at bounding box center [414, 380] width 155 height 57
click at [372, 374] on span "Transport expense to High Court, Tapa" at bounding box center [400, 379] width 112 height 29
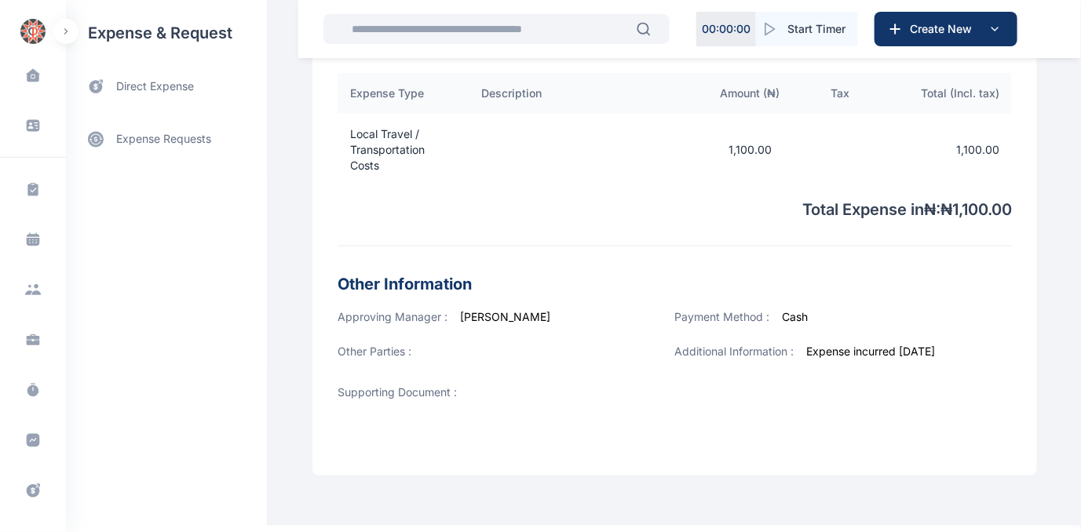
scroll to position [559, 0]
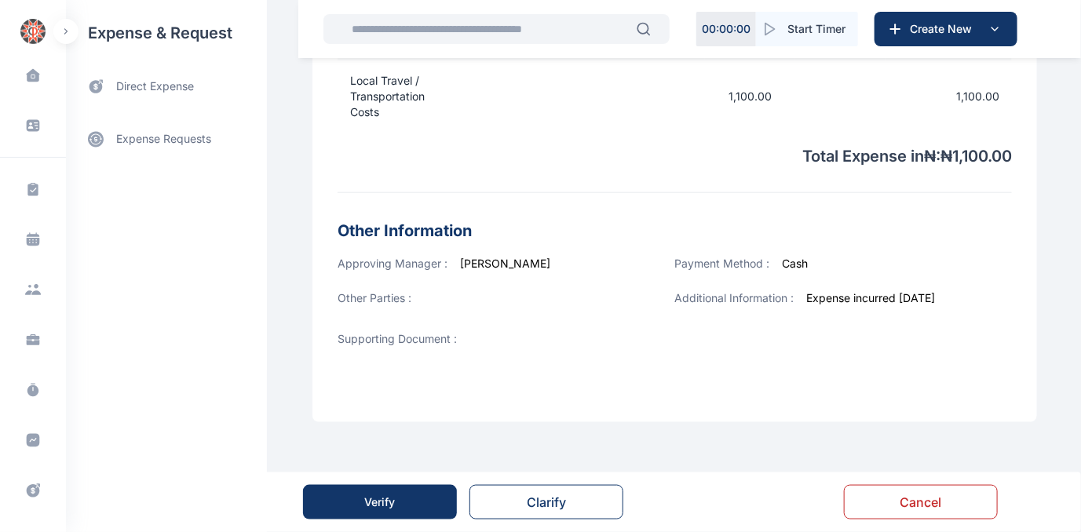
click at [392, 499] on div "Verify" at bounding box center [380, 502] width 31 height 16
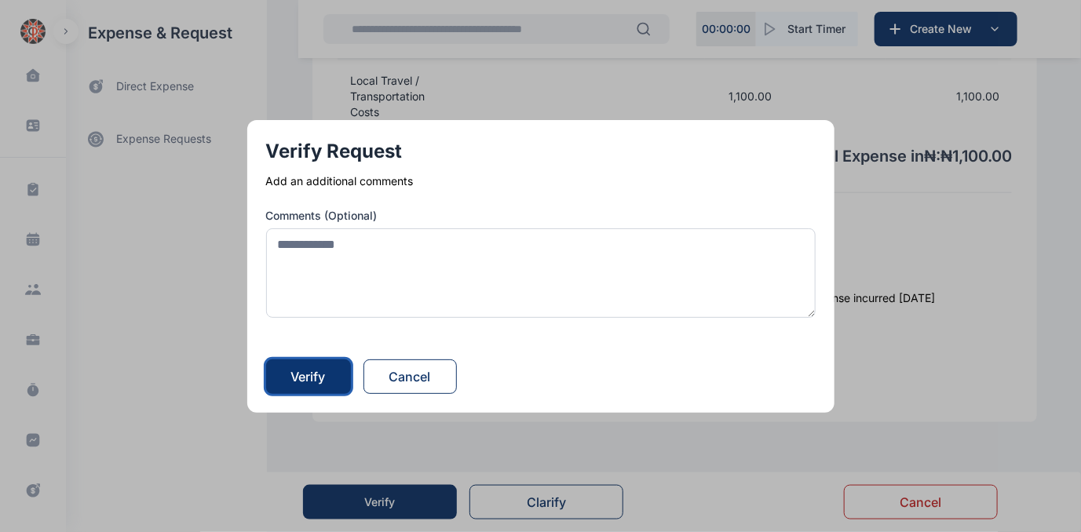
click at [319, 379] on div "Verify" at bounding box center [308, 376] width 35 height 19
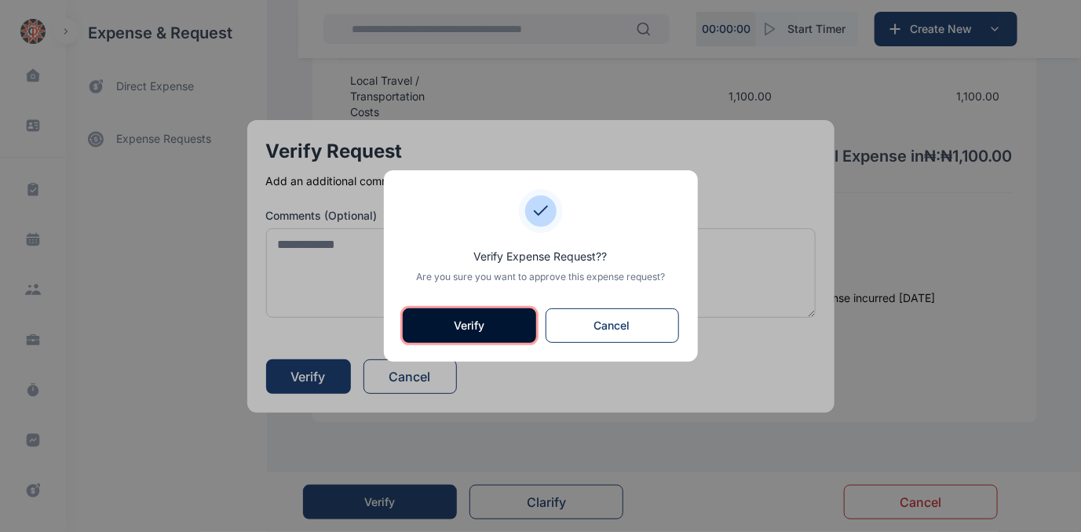
click at [458, 319] on button "Verify" at bounding box center [469, 325] width 133 height 35
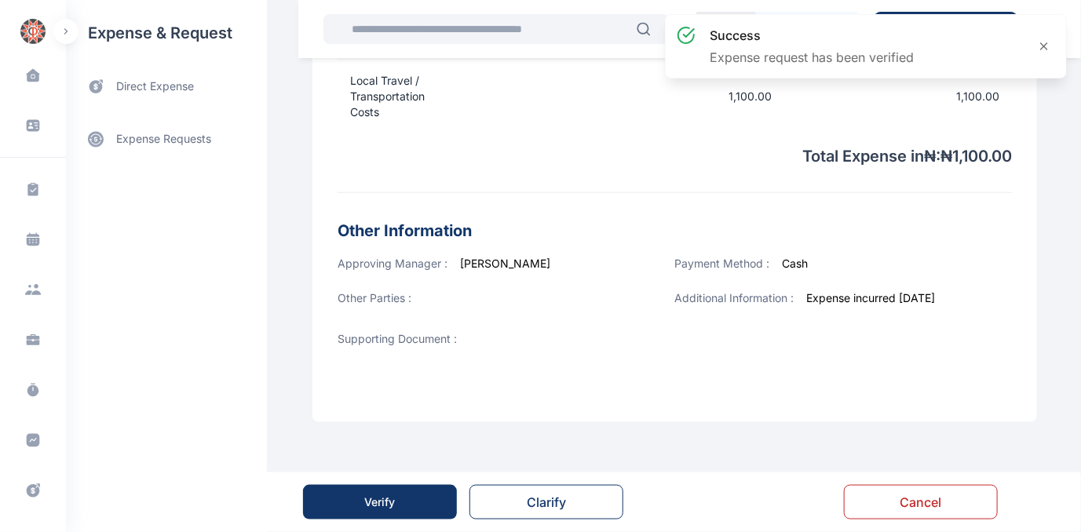
scroll to position [0, 0]
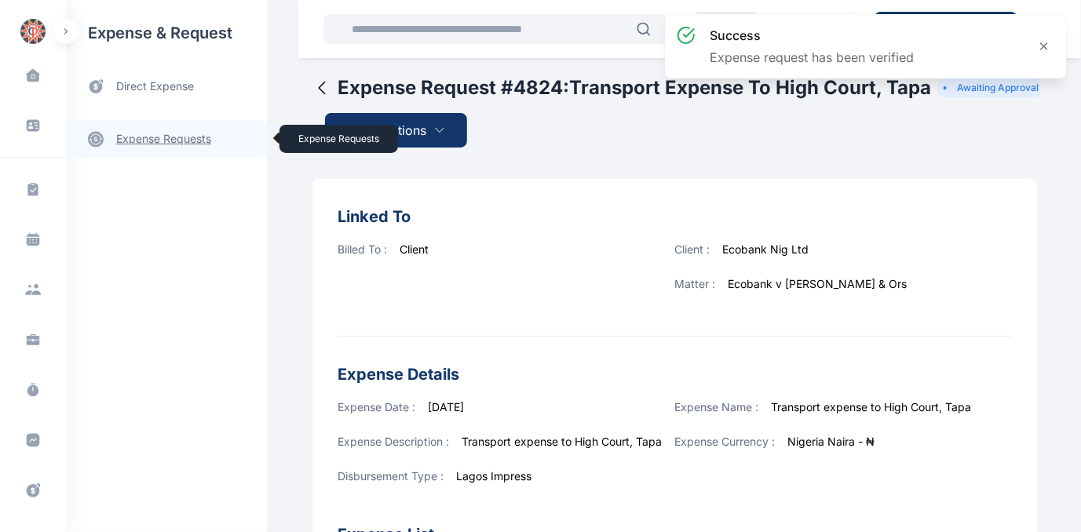
click at [155, 139] on link "expense requests expense requests" at bounding box center [166, 139] width 201 height 38
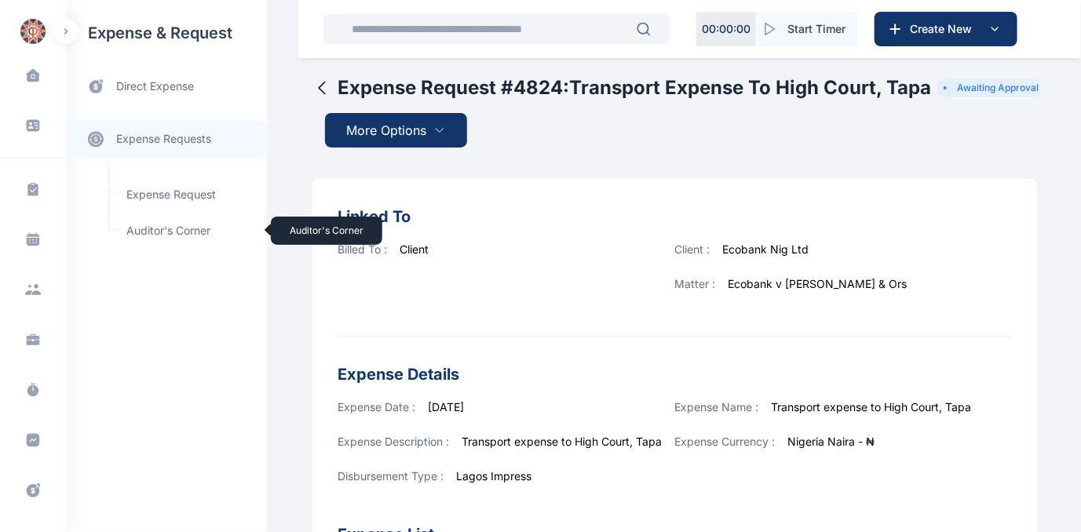
click at [157, 229] on span "Auditor's Corner Auditor's Corner" at bounding box center [188, 231] width 142 height 30
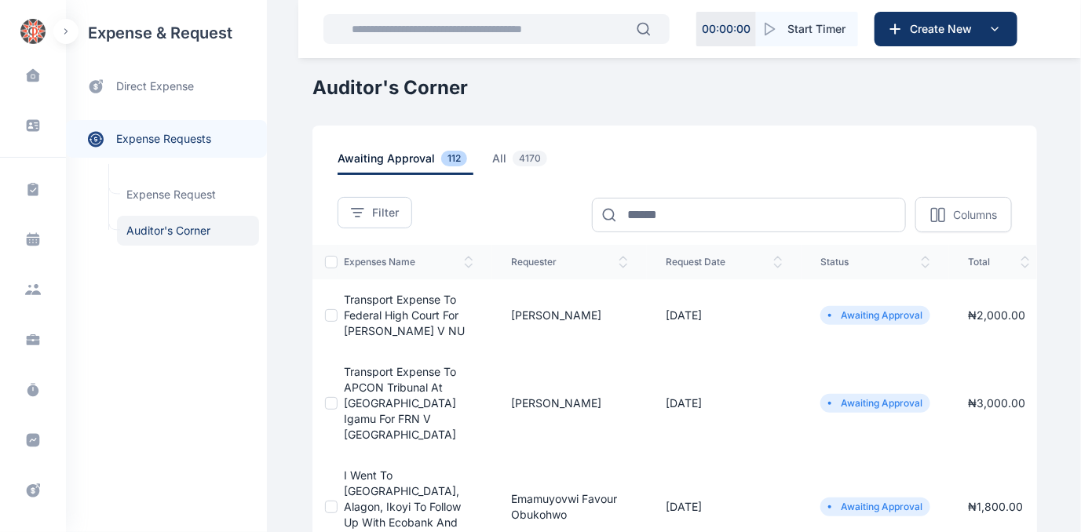
click at [384, 388] on span "Transport expense to APCON Tribunal at [GEOGRAPHIC_DATA] Igamu for FRN V [GEOGR…" at bounding box center [400, 403] width 112 height 76
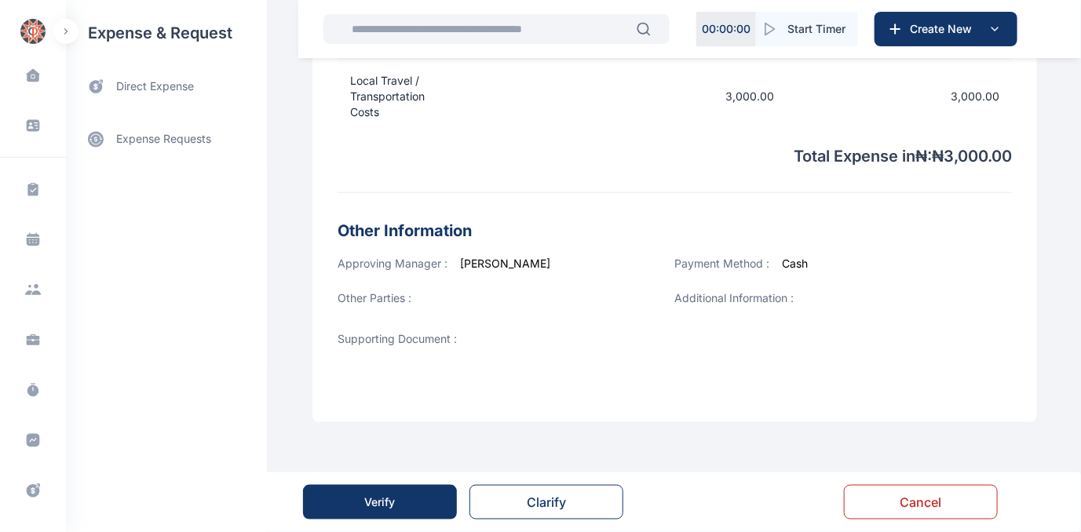
scroll to position [556, 0]
click at [400, 501] on button "Verify" at bounding box center [380, 502] width 154 height 35
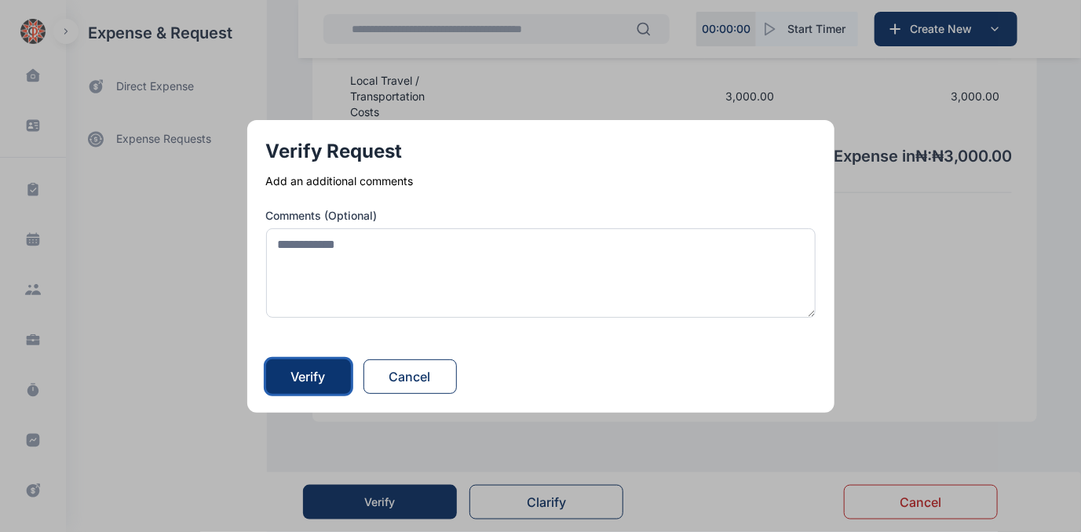
click at [310, 377] on div "Verify" at bounding box center [308, 376] width 35 height 19
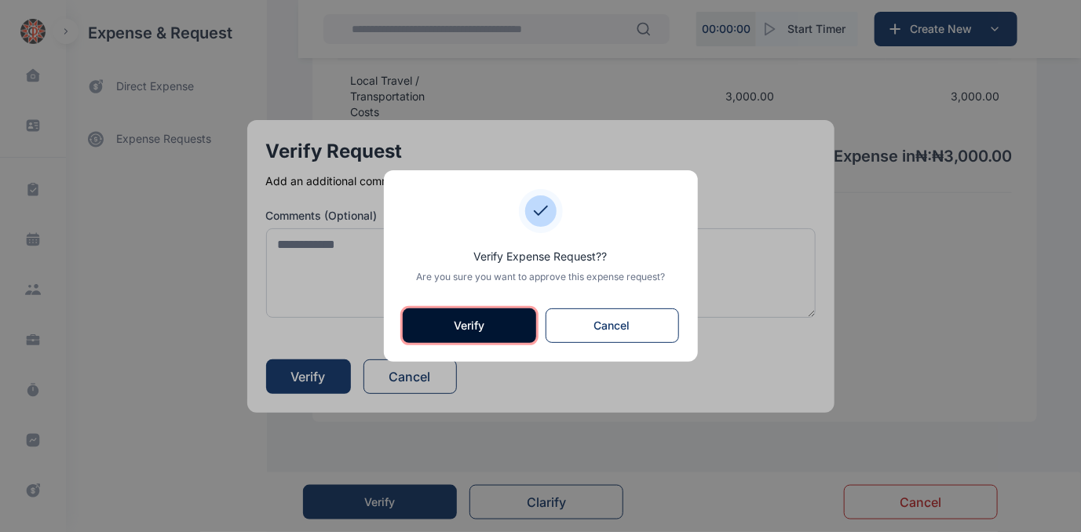
click at [447, 326] on button "Verify" at bounding box center [469, 325] width 133 height 35
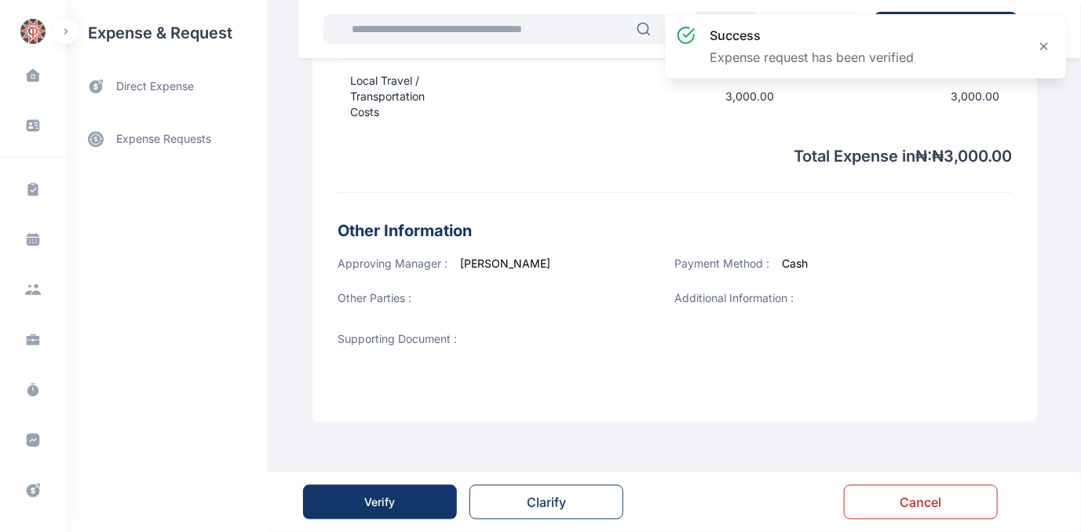
scroll to position [0, 0]
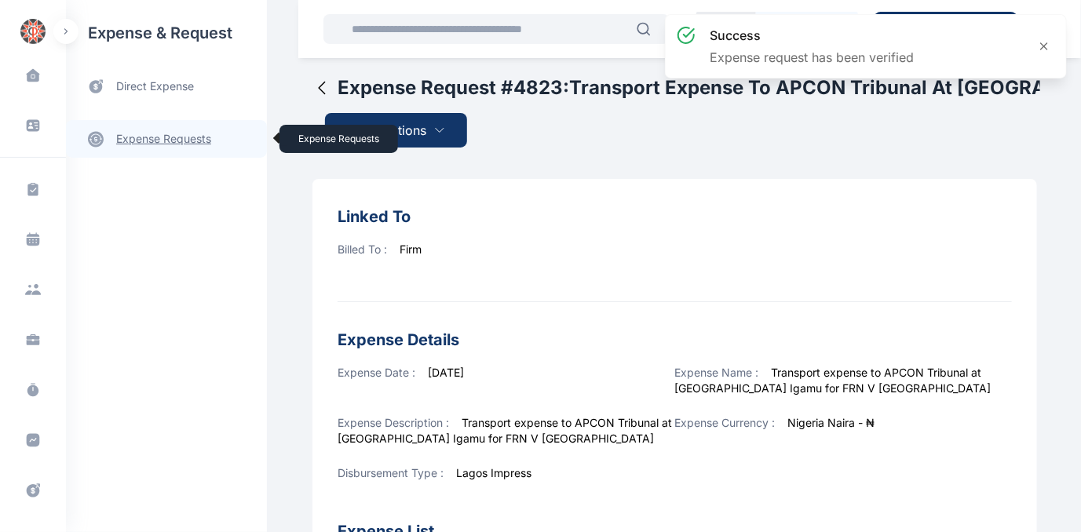
click at [163, 142] on link "expense requests expense requests" at bounding box center [166, 139] width 201 height 38
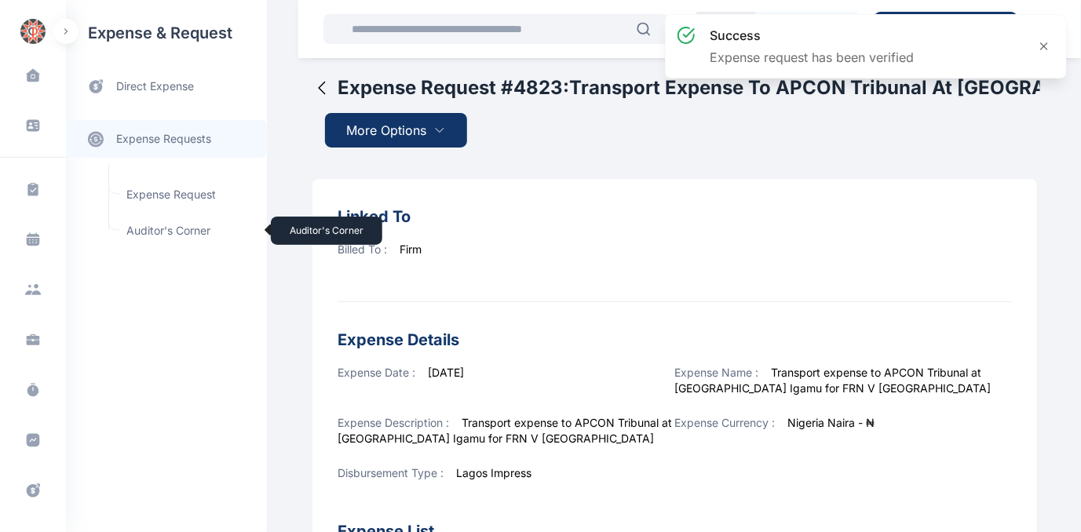
click at [149, 233] on span "Auditor's Corner Auditor's Corner" at bounding box center [188, 231] width 142 height 30
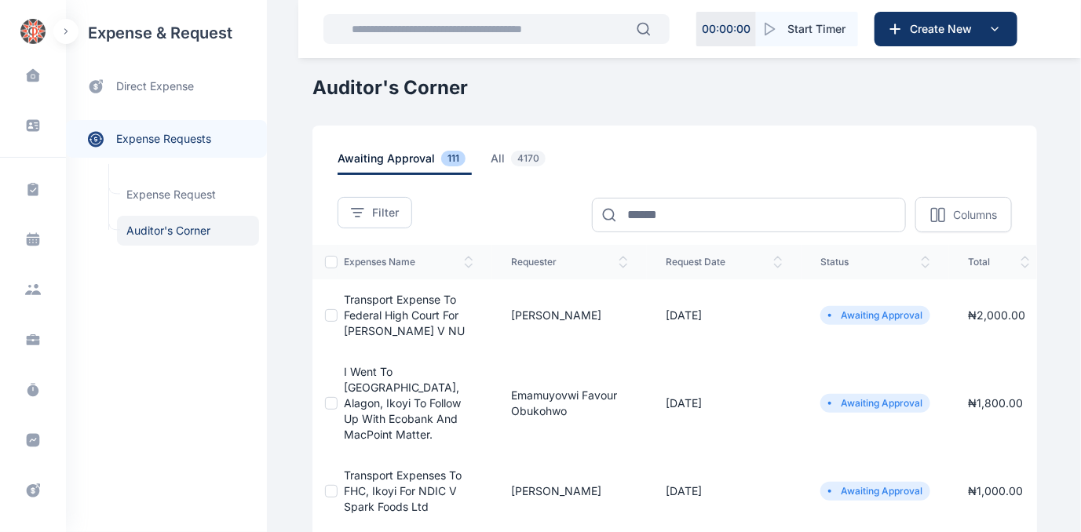
click at [362, 316] on span "Transport expense to Federal High Court for [PERSON_NAME] V NU" at bounding box center [404, 315] width 121 height 45
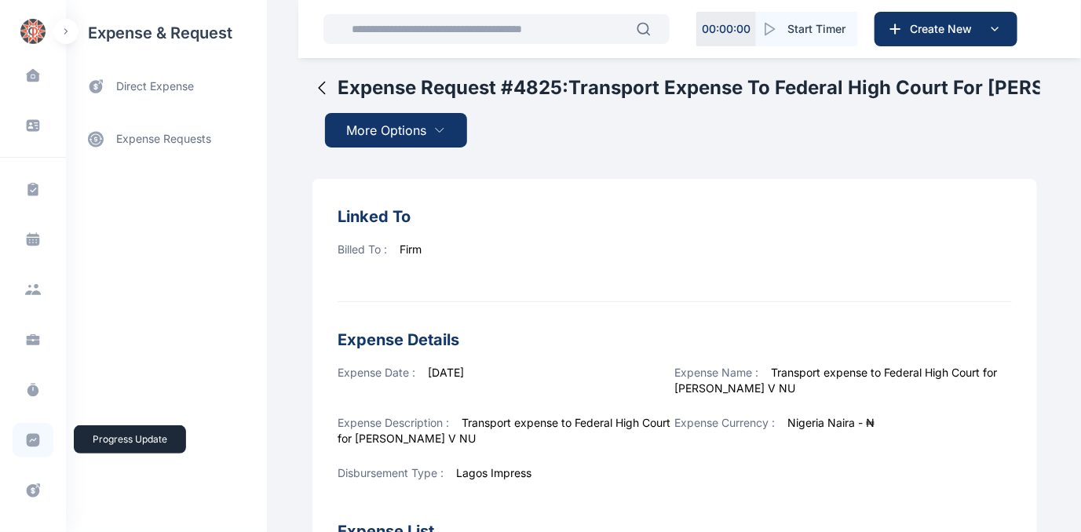
click at [27, 436] on icon at bounding box center [33, 440] width 13 height 13
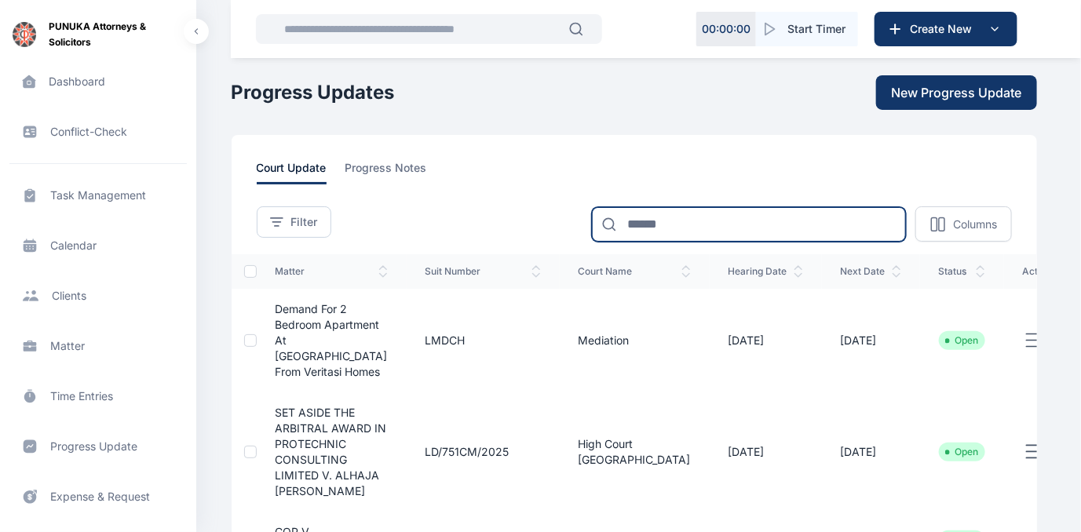
click at [680, 227] on input at bounding box center [749, 224] width 314 height 35
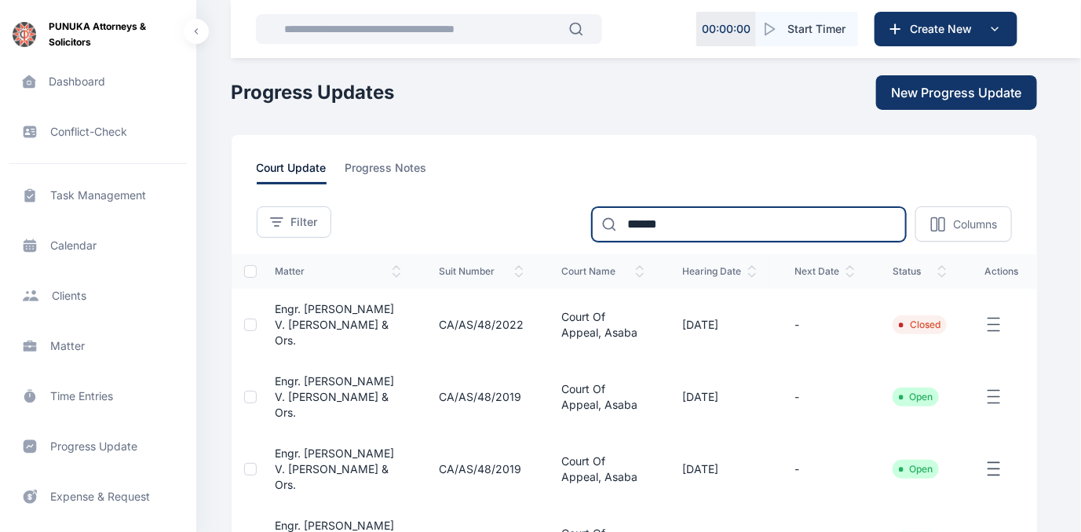
click at [692, 231] on input "******" at bounding box center [749, 224] width 314 height 35
type input "*"
type input "**"
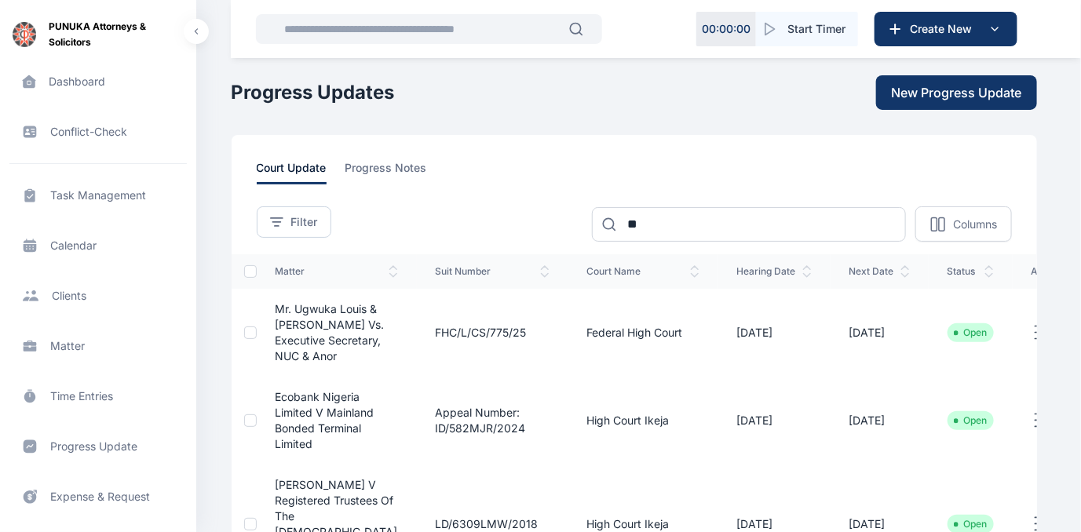
click at [80, 498] on span "Expense & Request expense & request expense & request" at bounding box center [97, 497] width 177 height 38
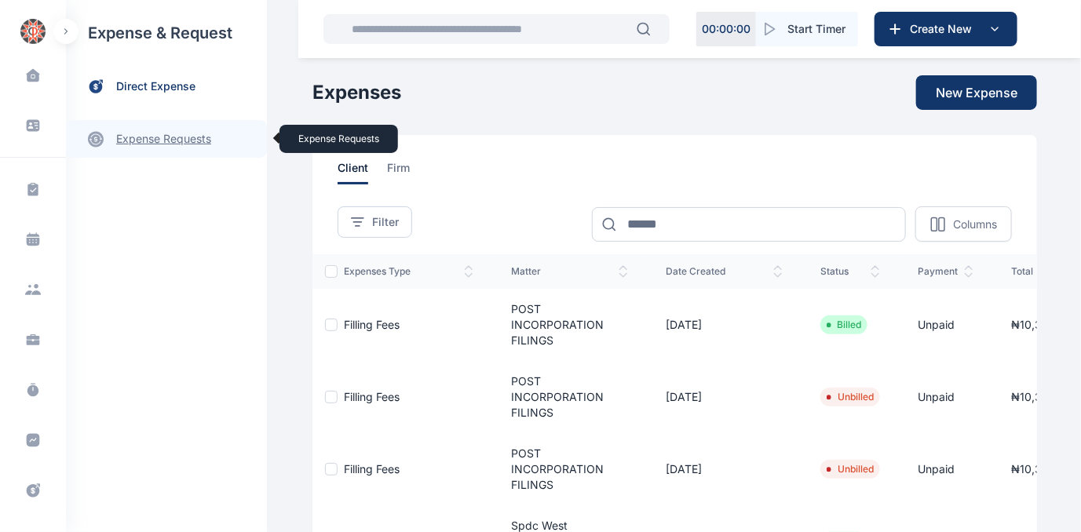
click at [167, 133] on link "expense requests expense requests" at bounding box center [166, 139] width 201 height 38
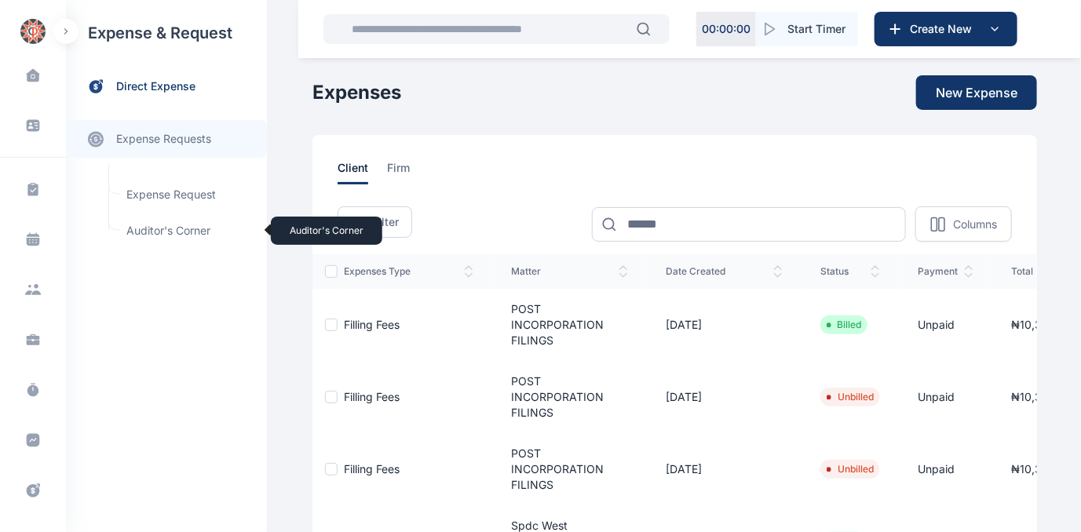
click at [149, 227] on span "Auditor's Corner Auditor's Corner" at bounding box center [188, 231] width 142 height 30
